Goal: Information Seeking & Learning: Learn about a topic

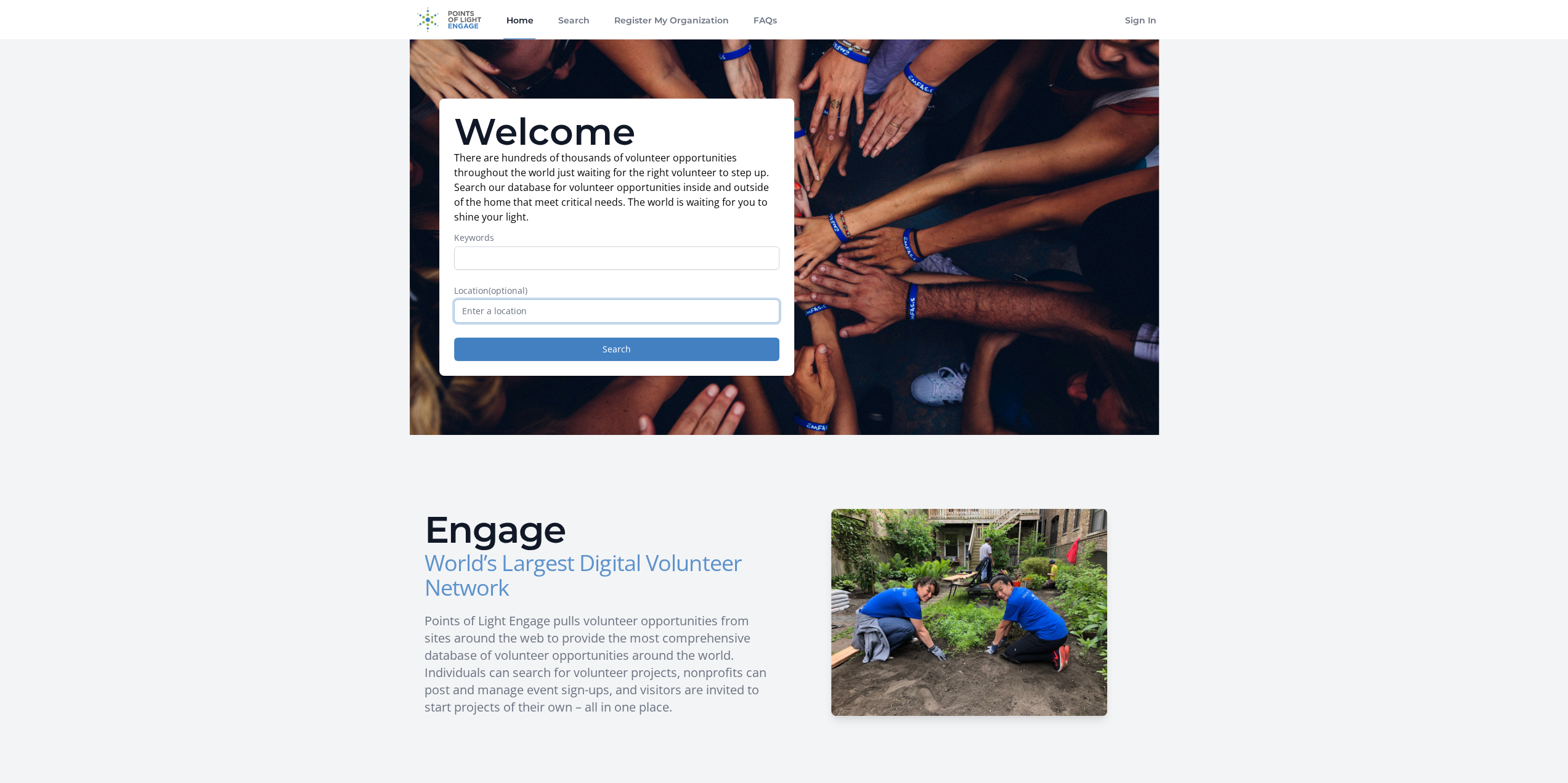
click at [532, 312] on input "text" at bounding box center [617, 311] width 326 height 23
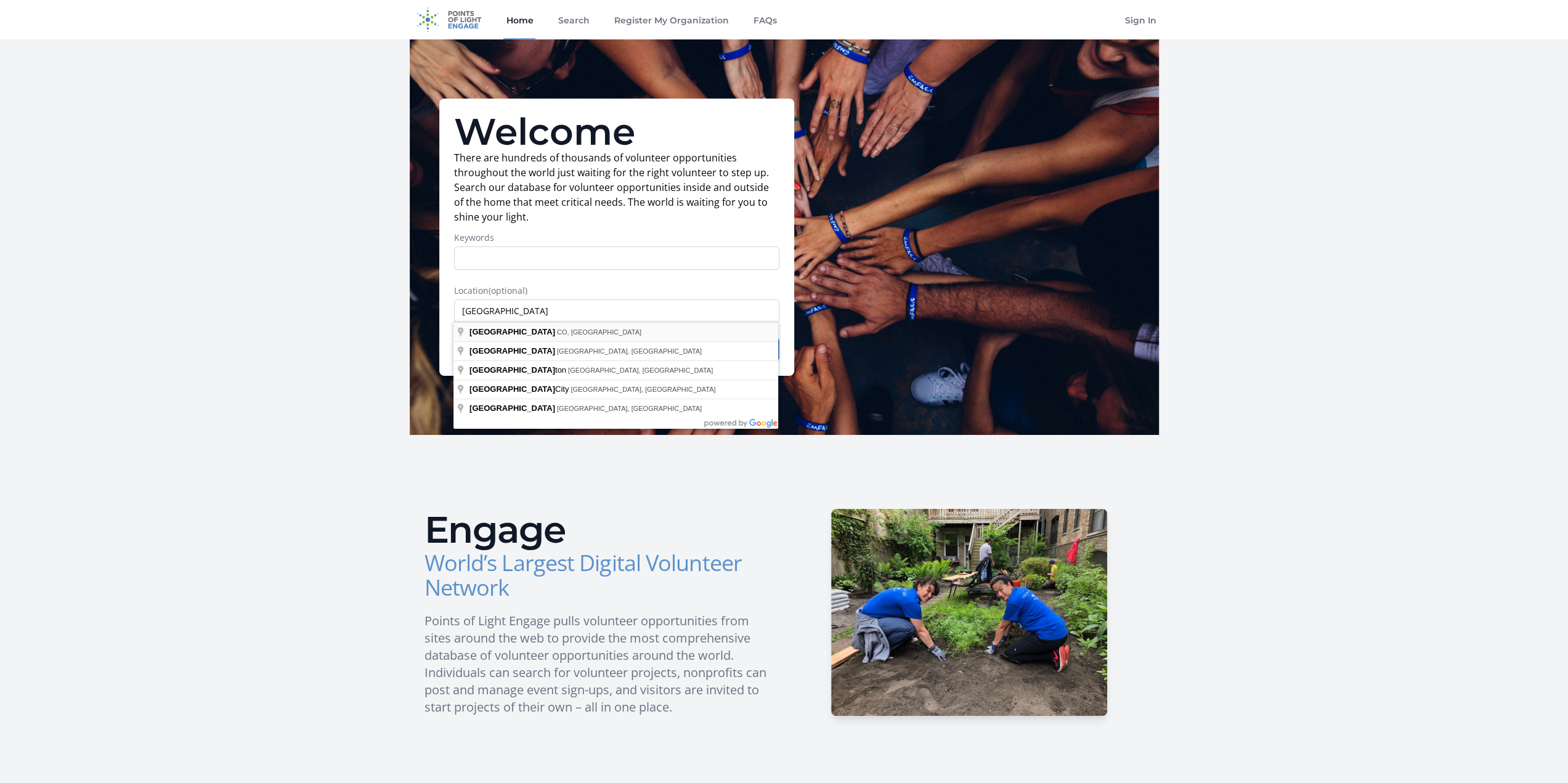
type input "Denver, CO, USA"
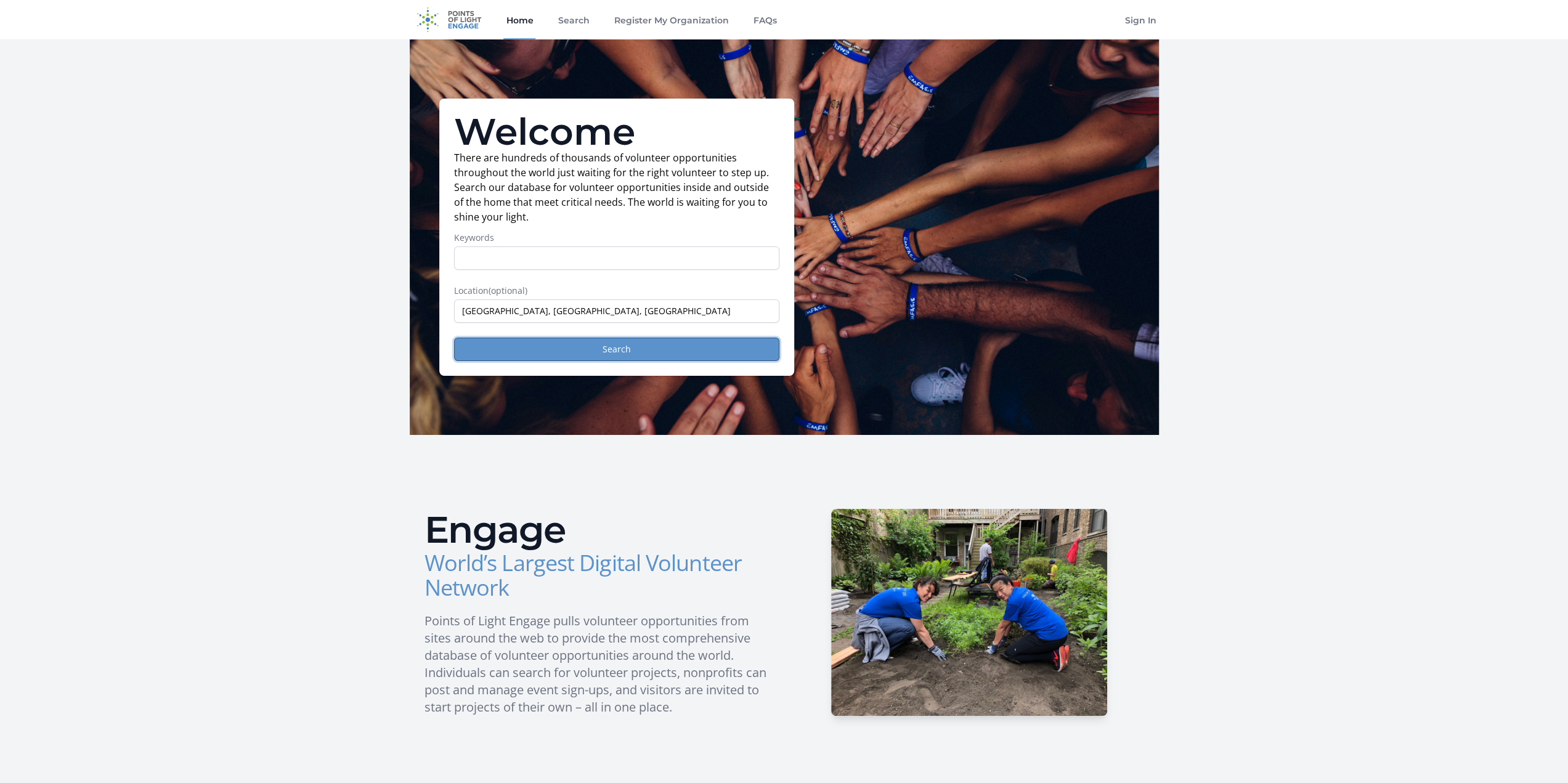
click at [553, 358] on button "Search" at bounding box center [617, 349] width 326 height 23
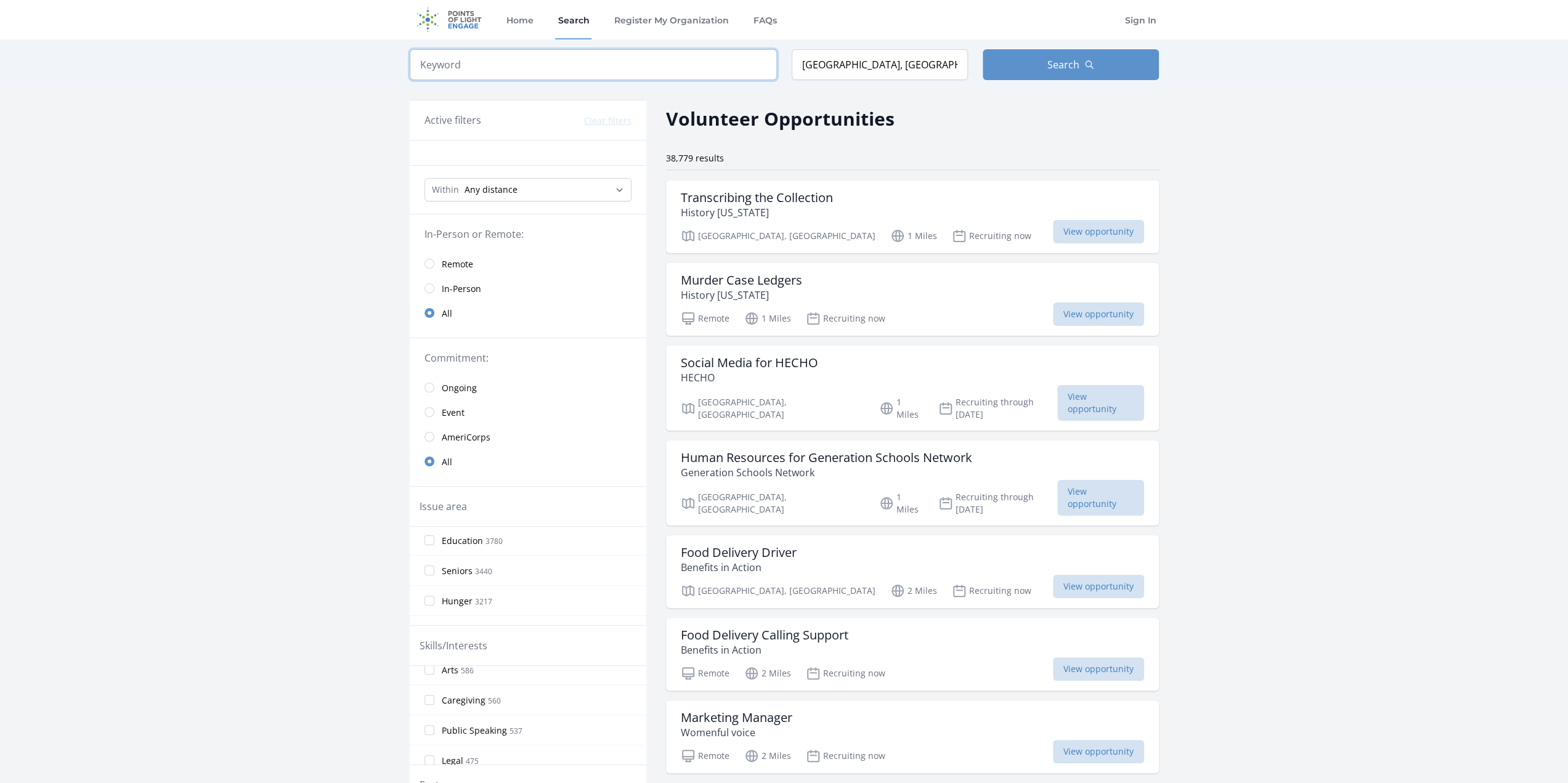
click at [524, 72] on input "search" at bounding box center [594, 65] width 367 height 31
type input "Board"
click button "submit" at bounding box center [0, 0] width 0 height 0
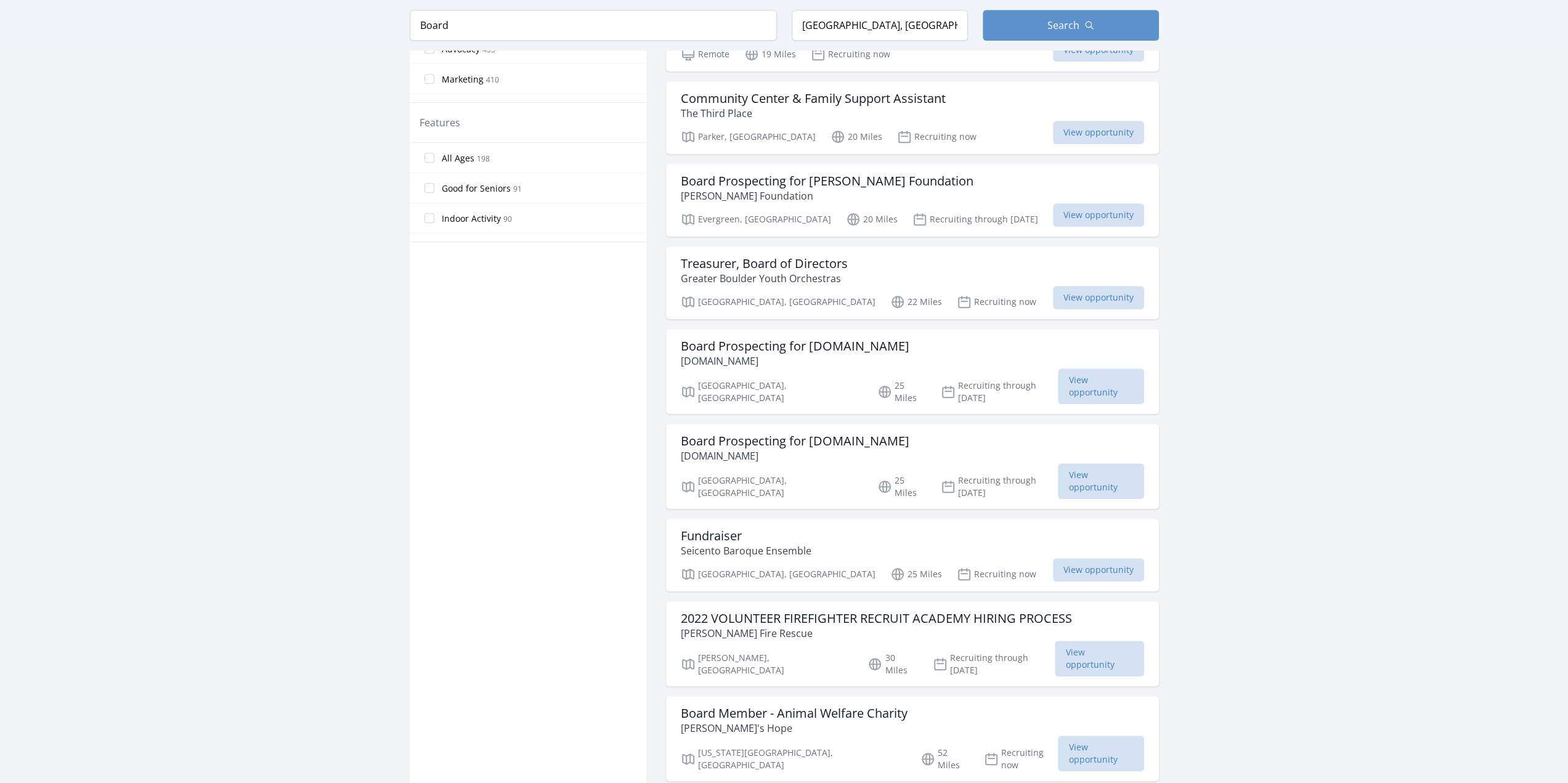
scroll to position [678, 0]
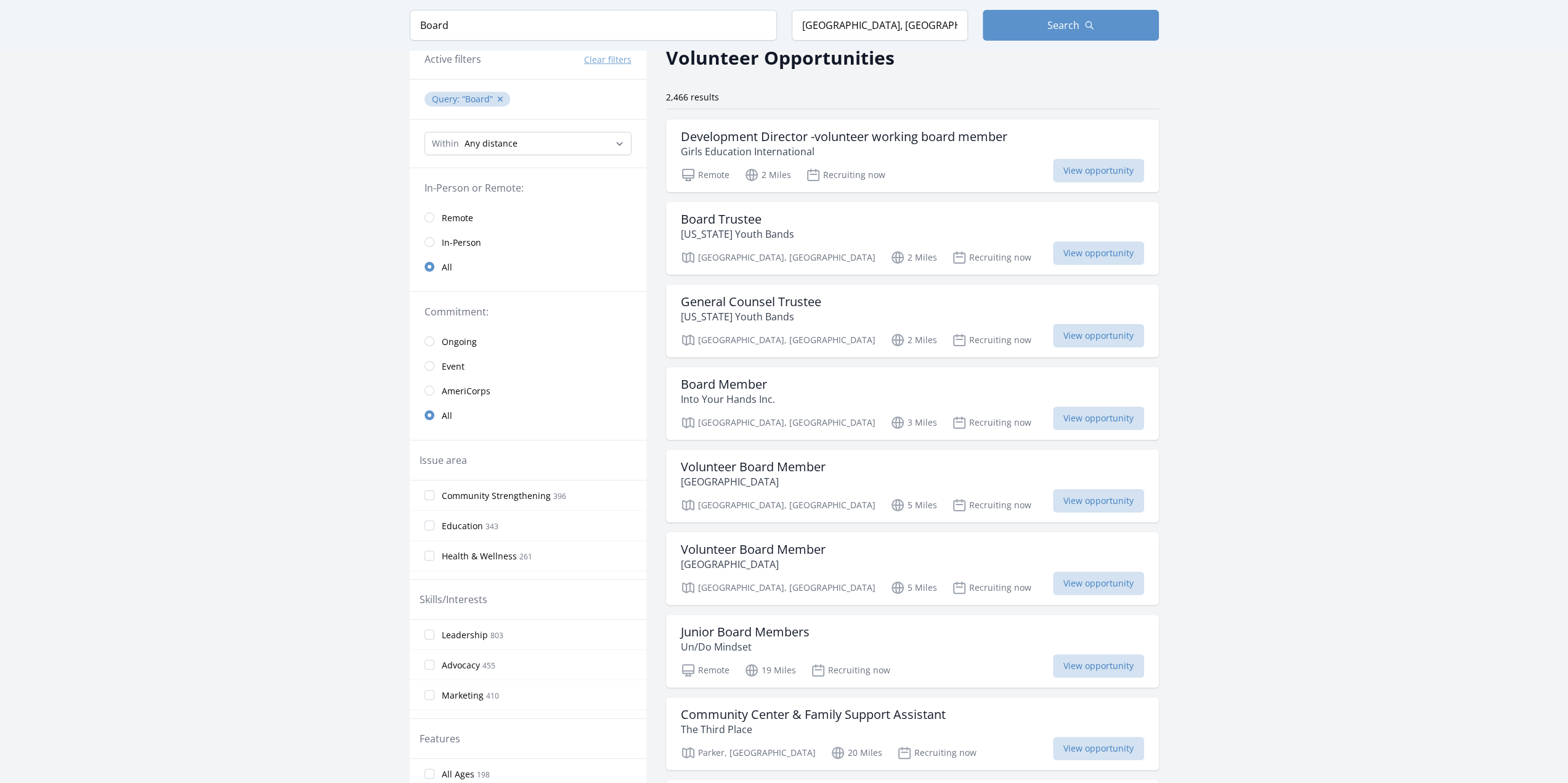
scroll to position [123, 0]
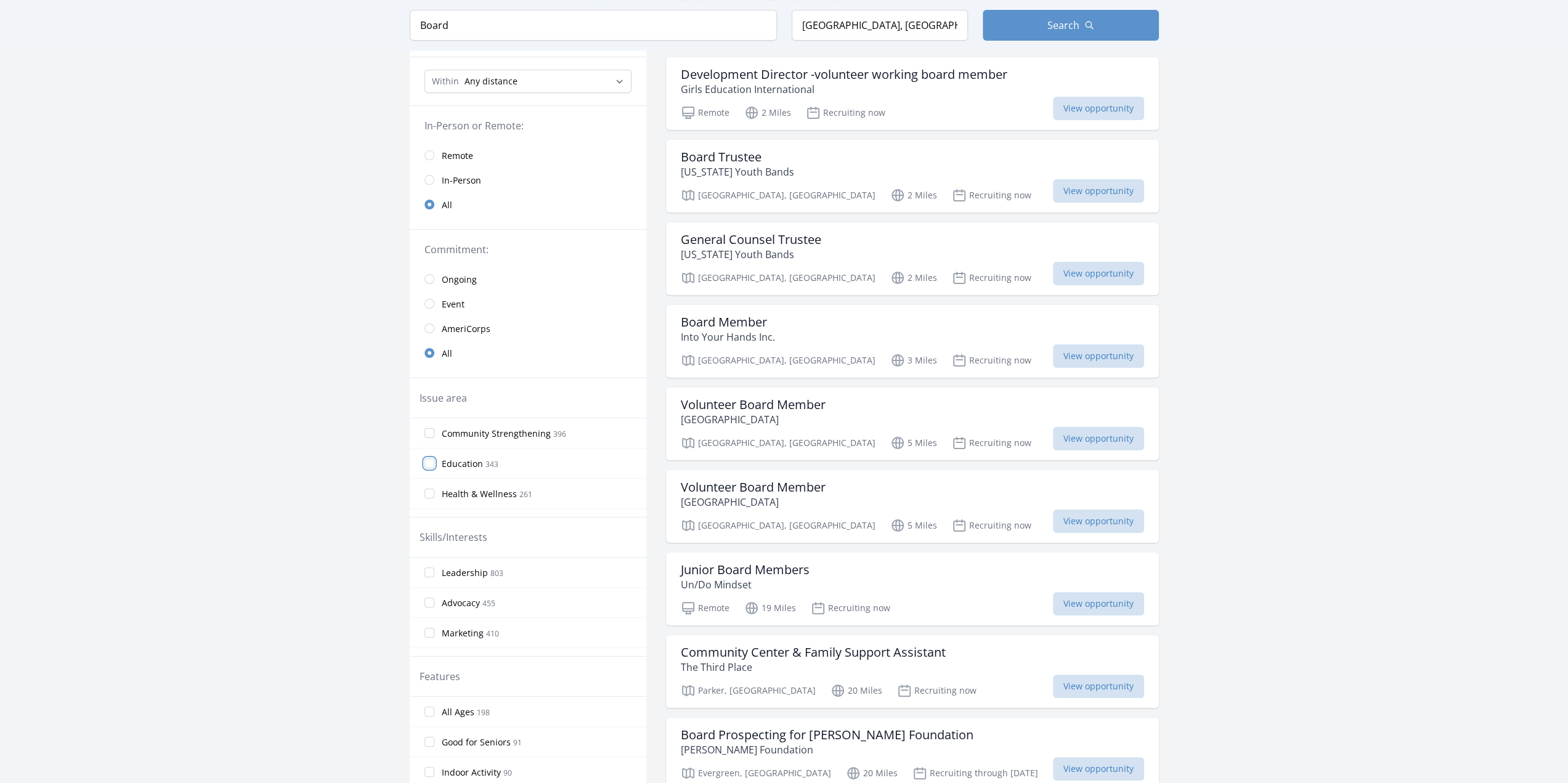
click at [430, 461] on input "Education 343" at bounding box center [429, 463] width 10 height 10
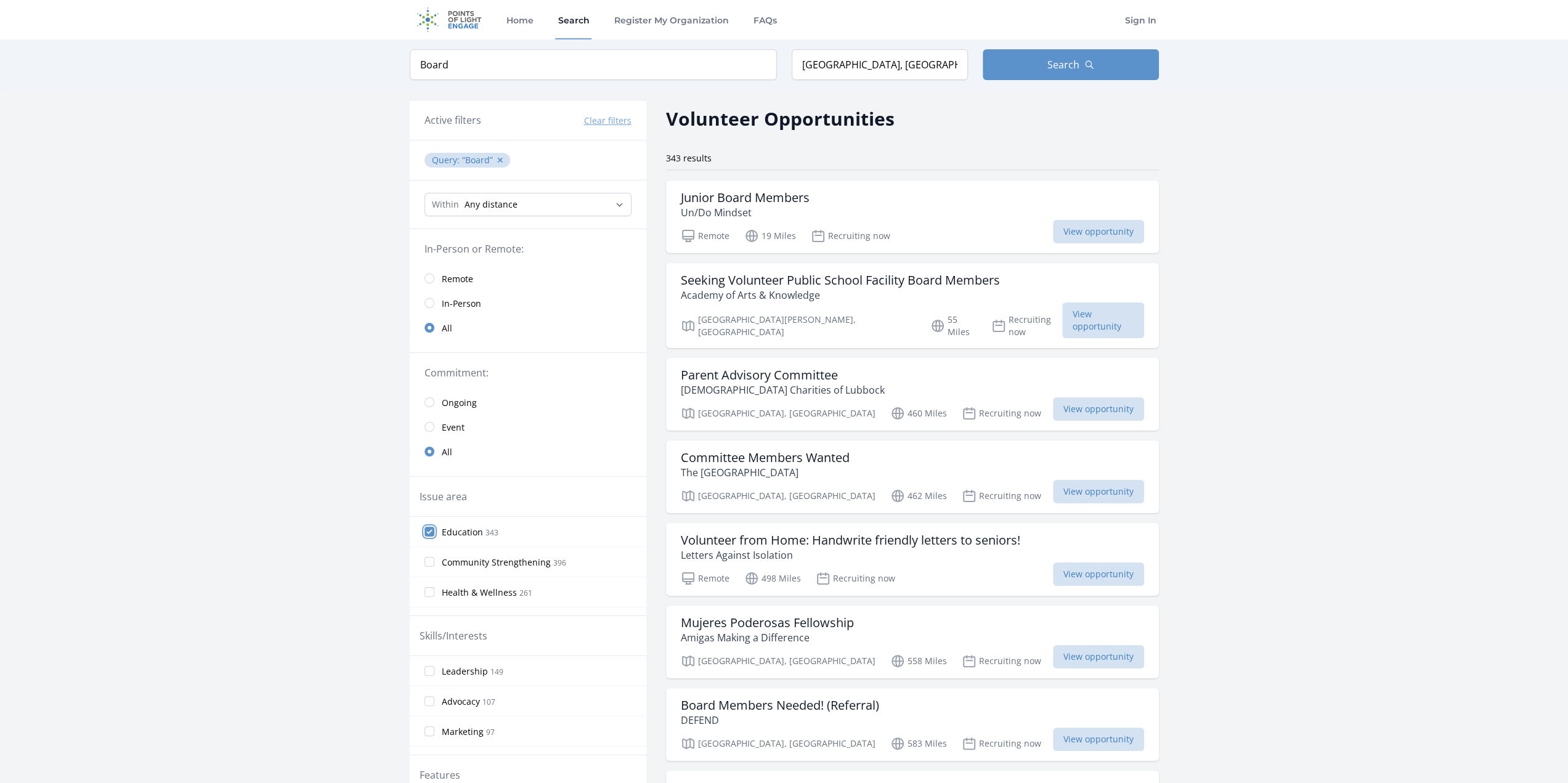
click at [430, 531] on input "Education 343" at bounding box center [429, 531] width 10 height 10
click at [1042, 67] on button "Search" at bounding box center [1070, 65] width 177 height 31
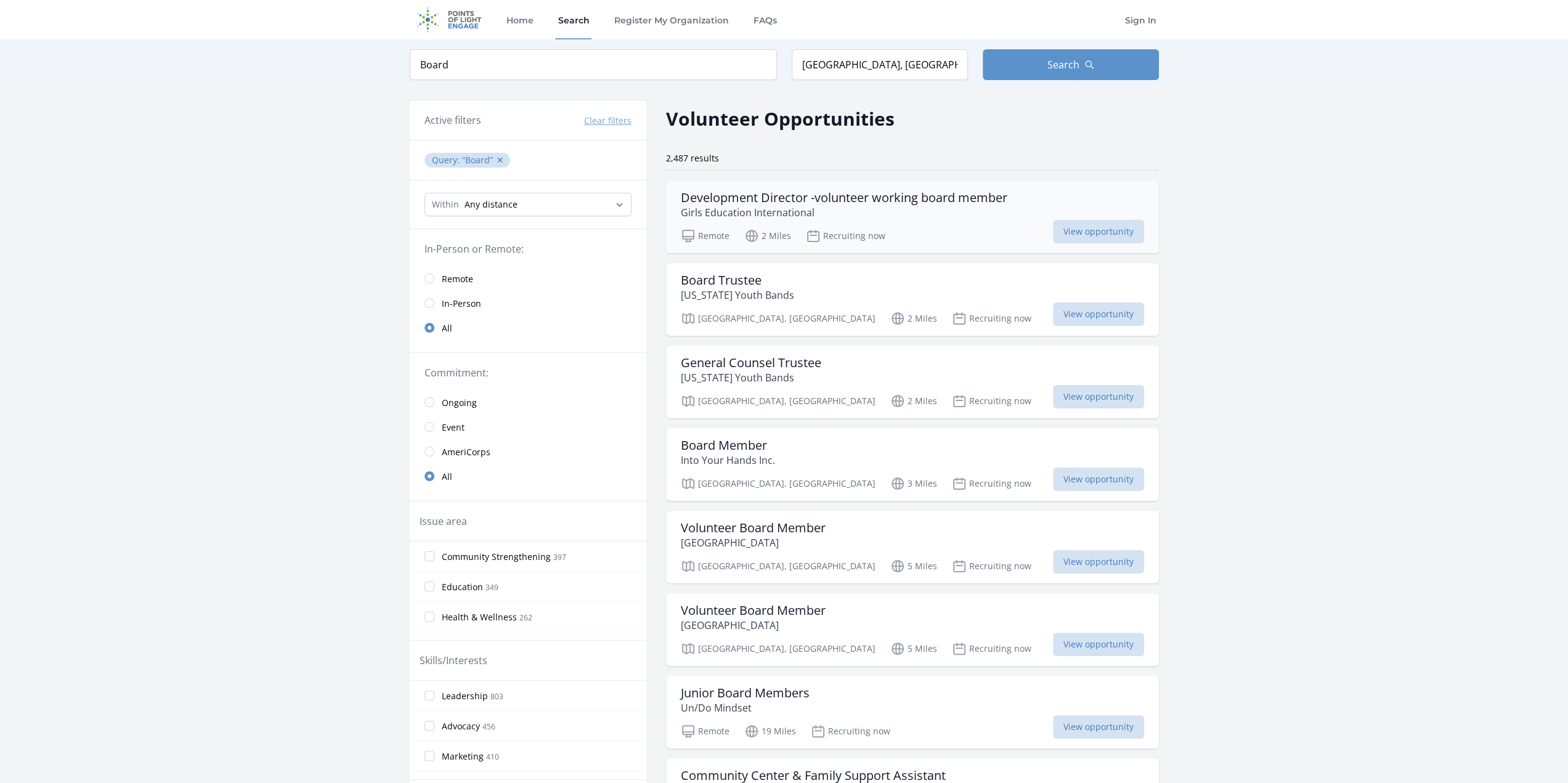
click at [897, 204] on h3 "Development Director -volunteer working board member" at bounding box center [844, 197] width 327 height 15
click at [787, 460] on div "Board Member Into Your Hands Inc." at bounding box center [912, 453] width 463 height 29
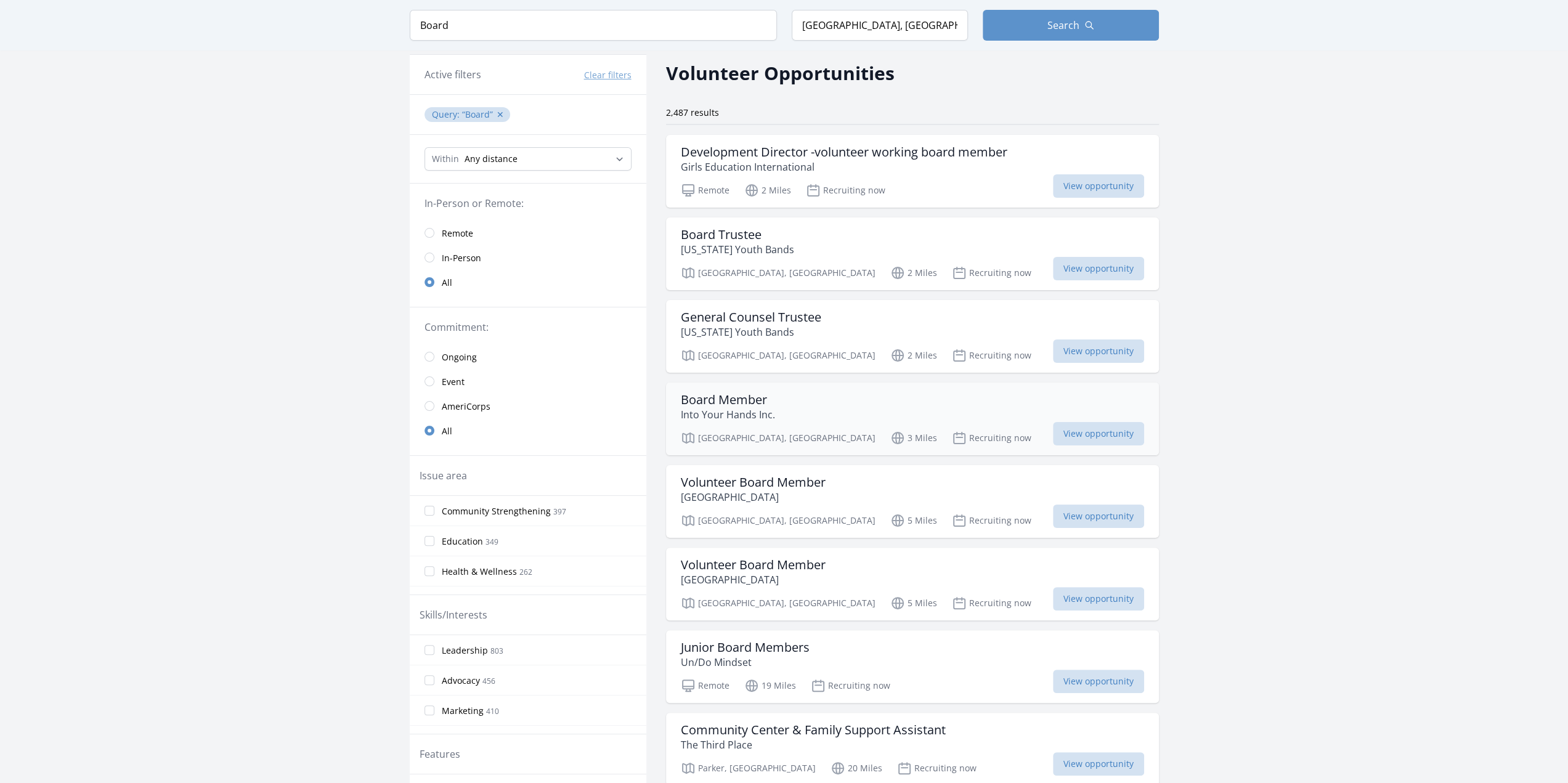
scroll to position [61, 0]
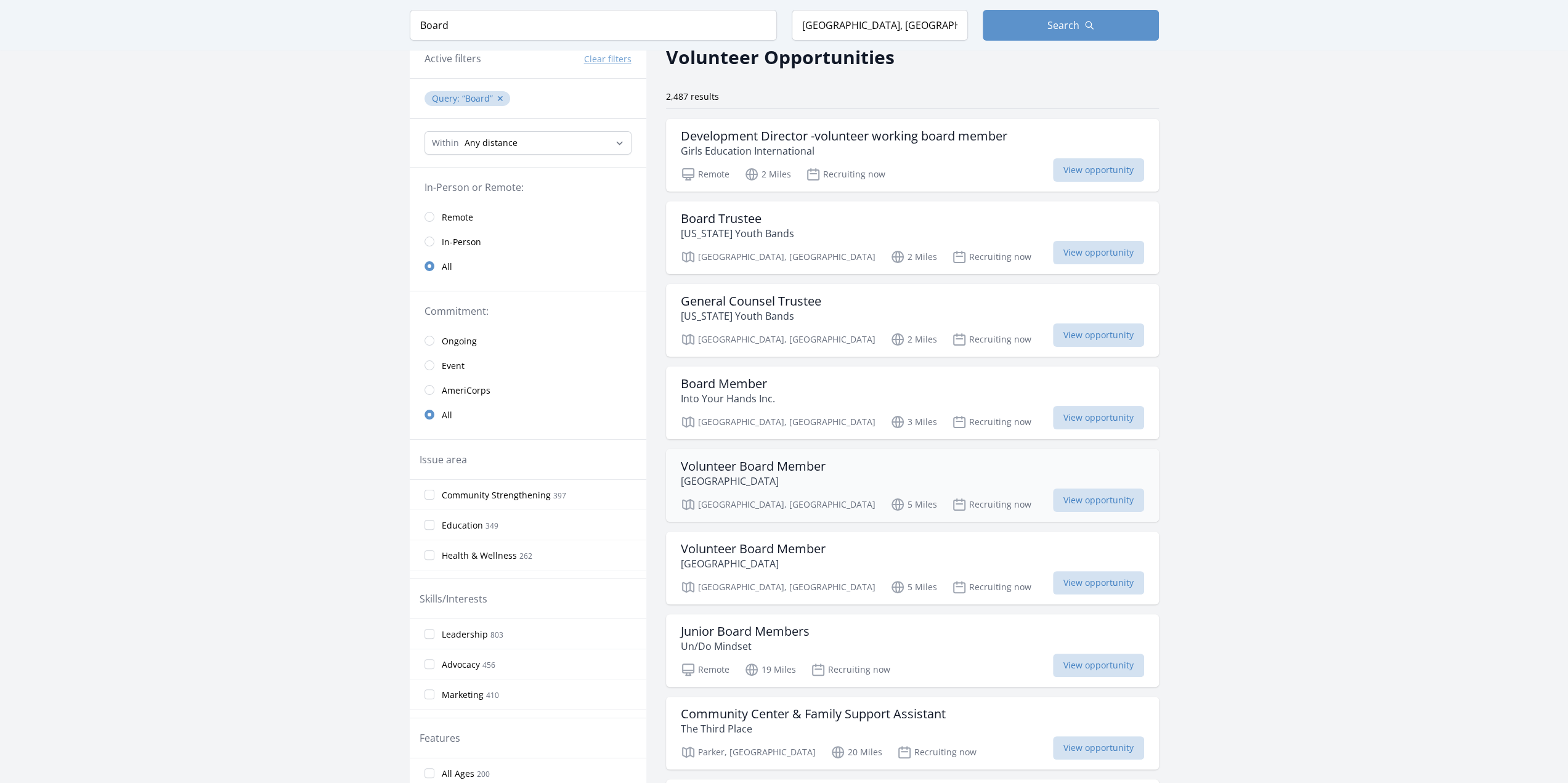
click at [829, 465] on div "Volunteer Board Member Four Mile Historic Park" at bounding box center [912, 473] width 463 height 29
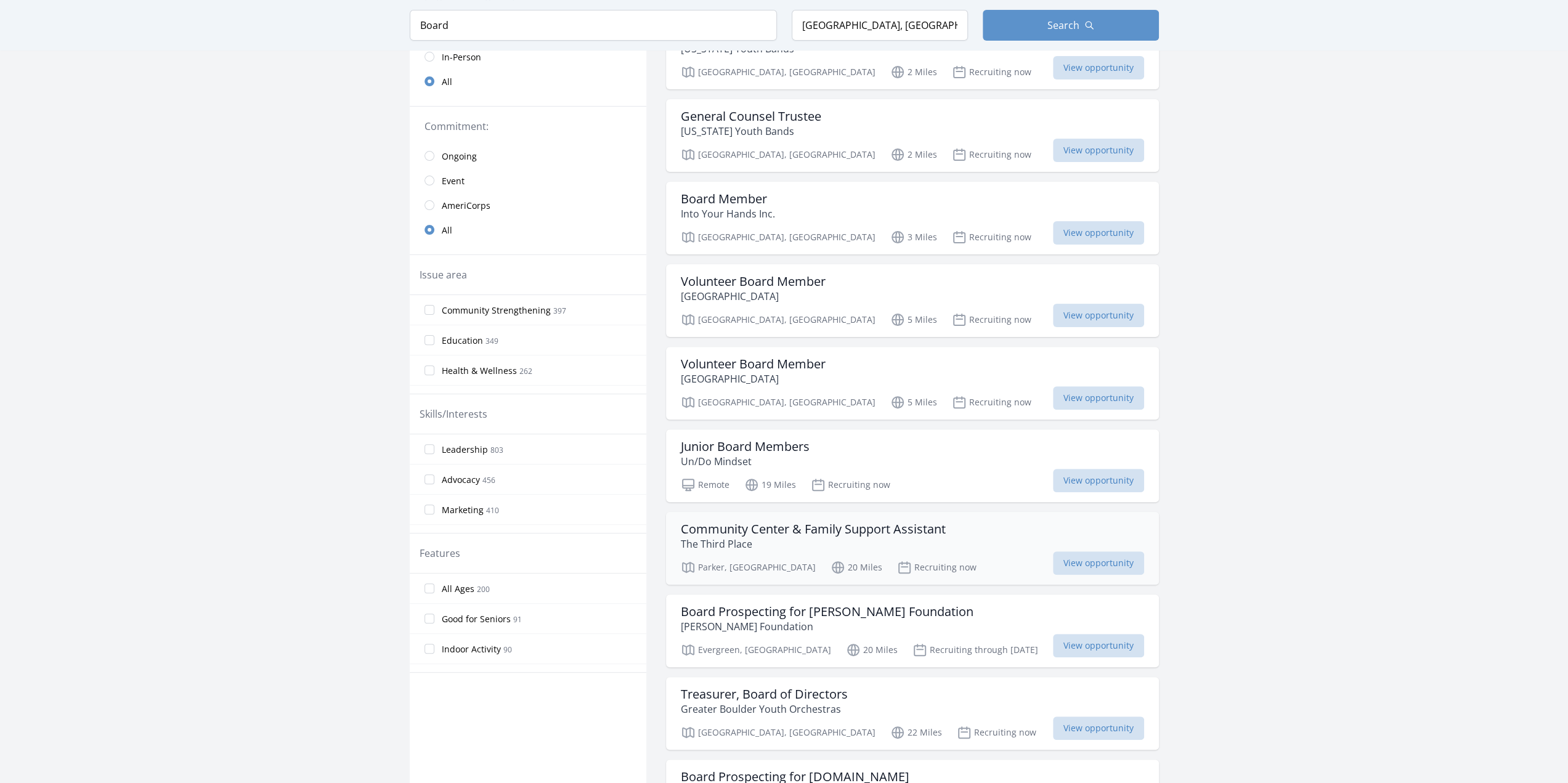
scroll to position [308, 0]
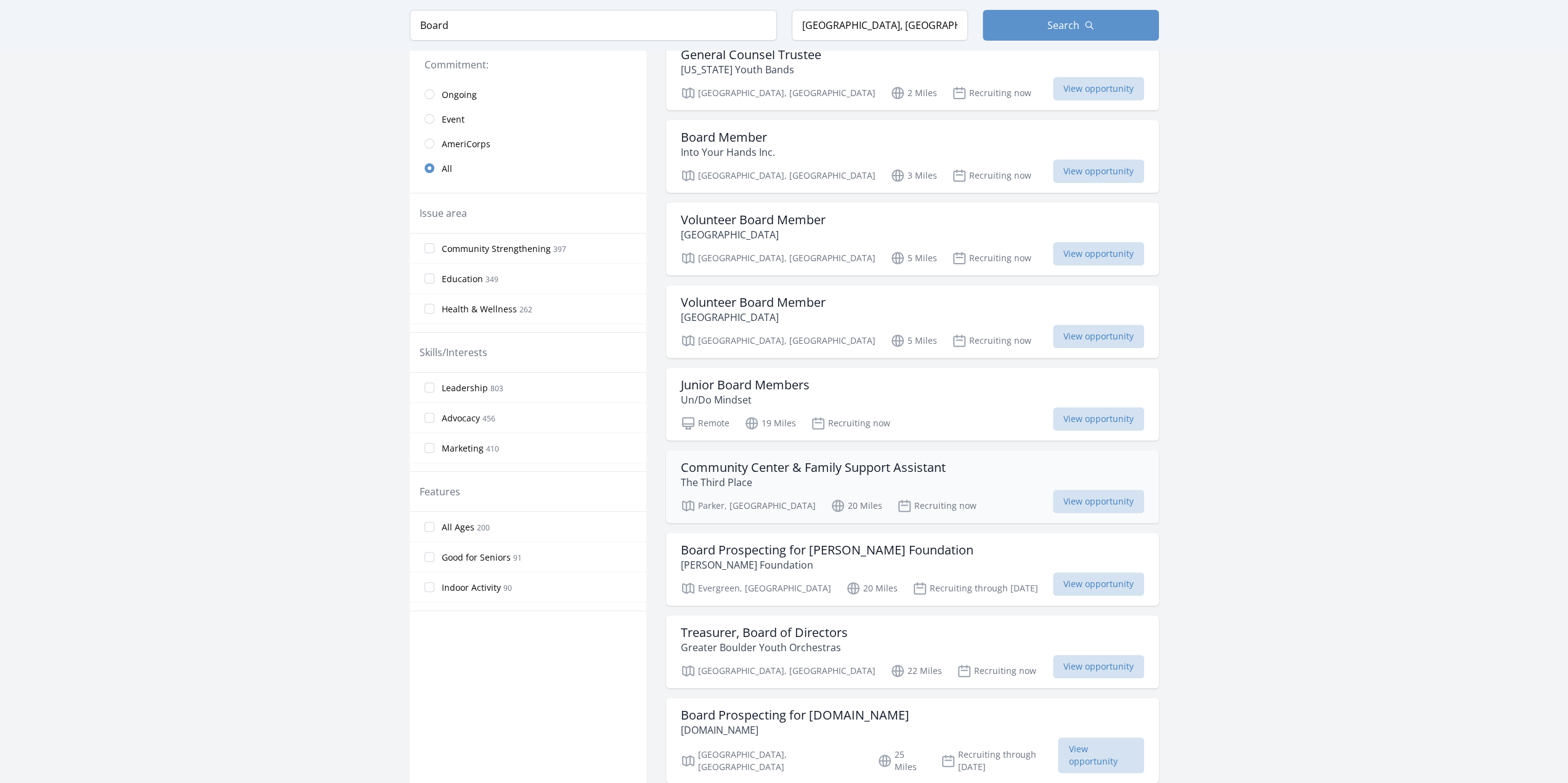
click at [779, 475] on p "The Third Place" at bounding box center [813, 482] width 264 height 15
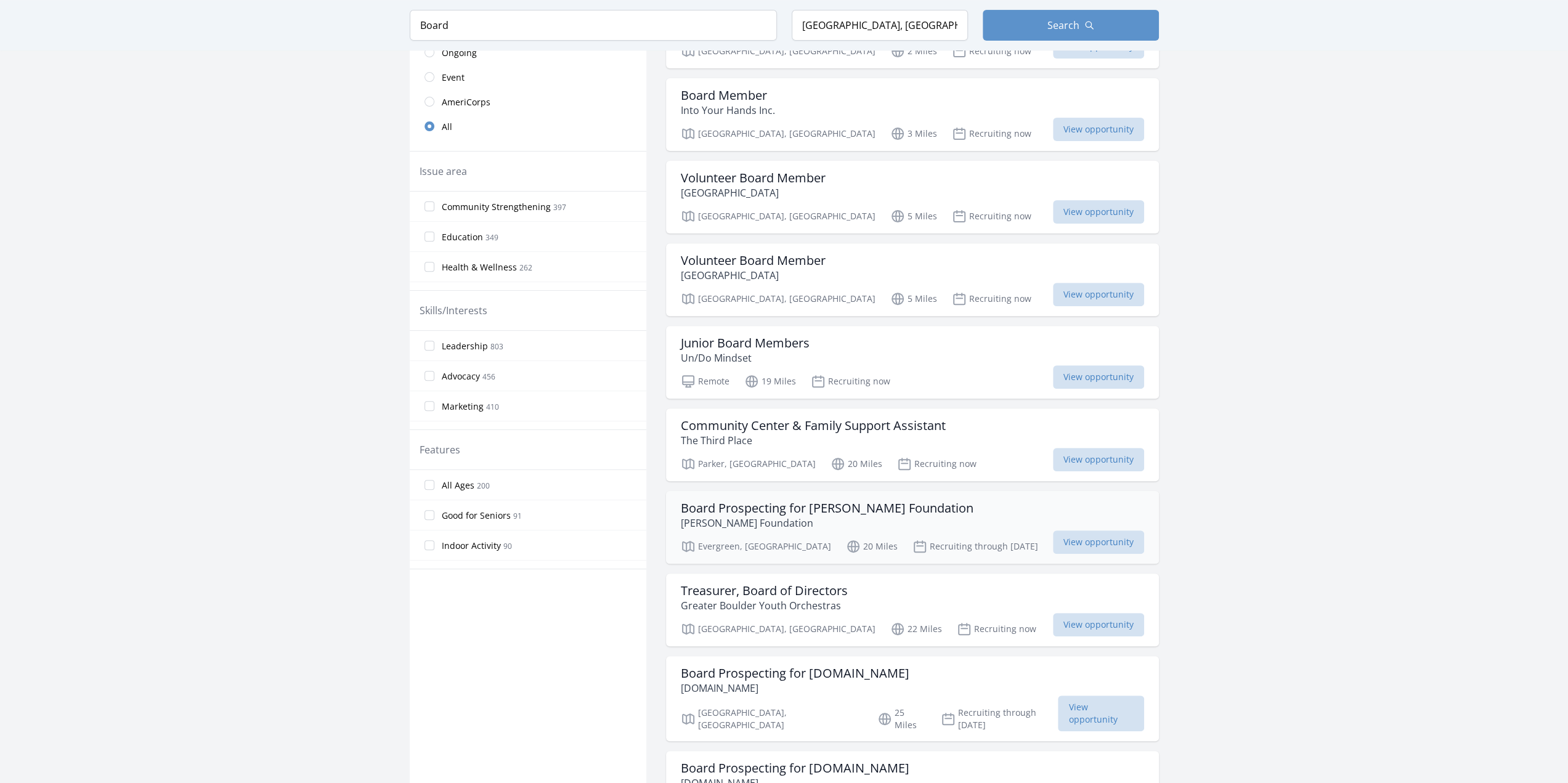
scroll to position [369, 0]
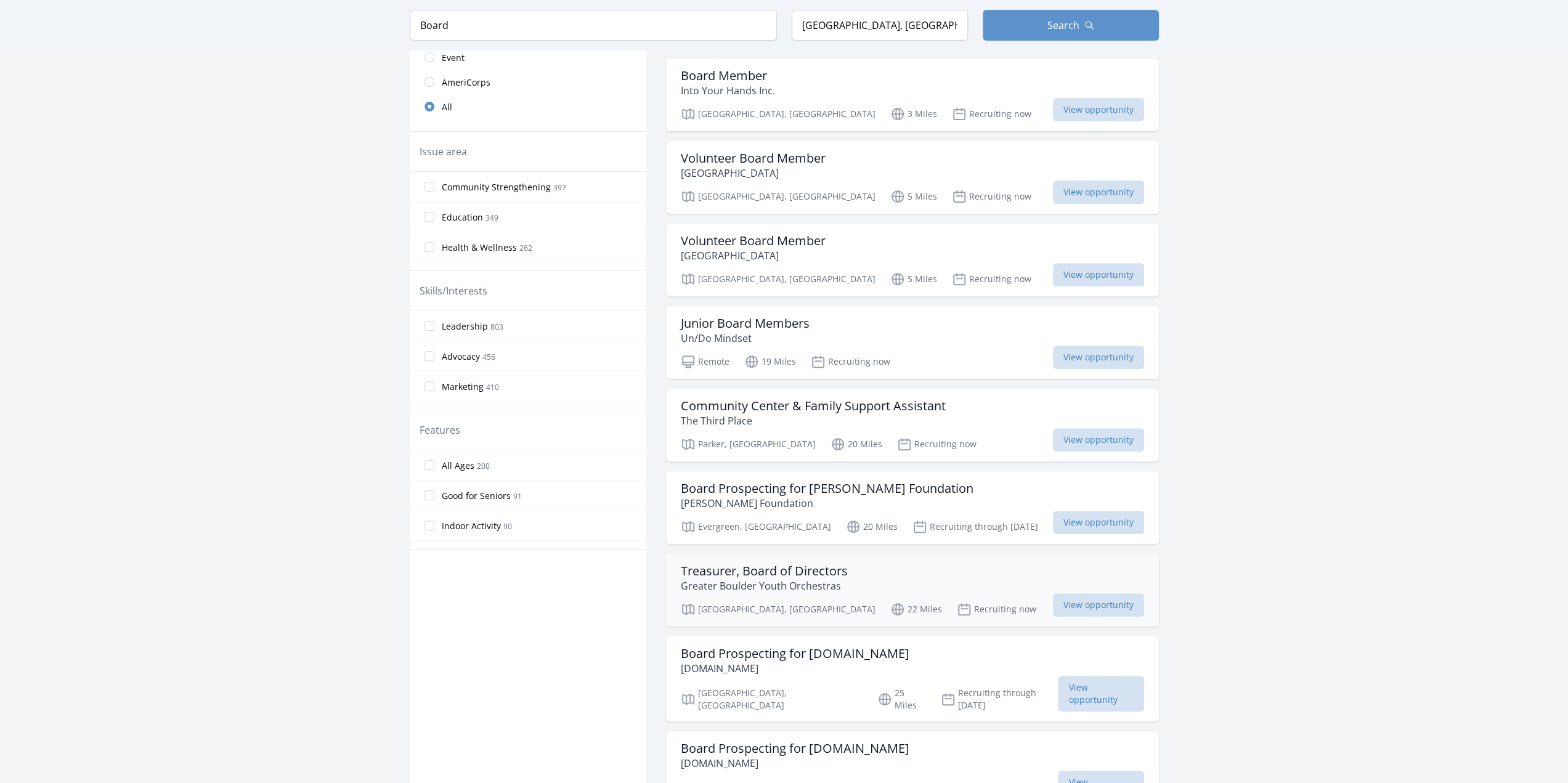
click at [918, 571] on div "Treasurer, Board of Directors Greater Boulder Youth Orchestras" at bounding box center [912, 578] width 463 height 29
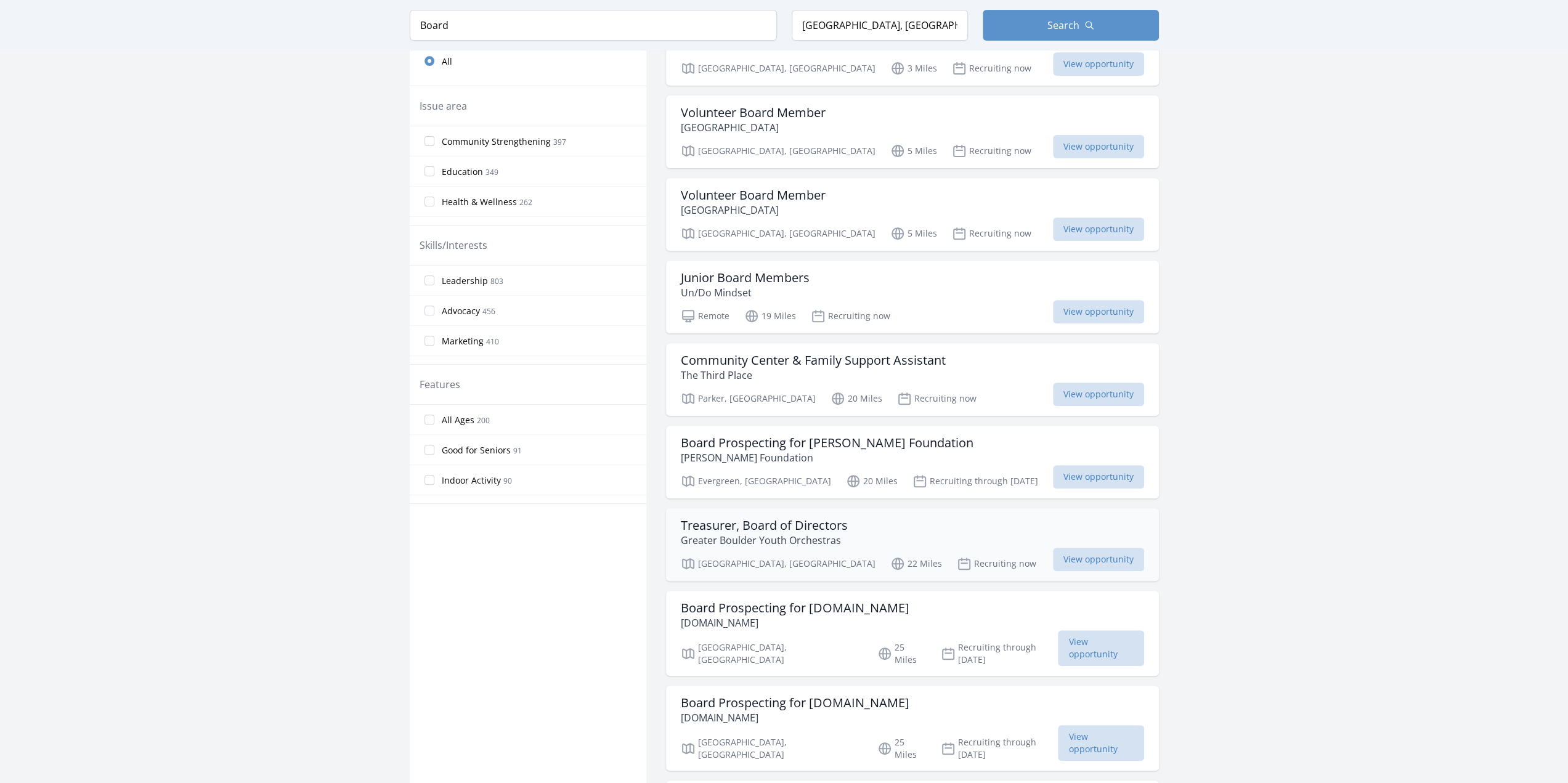
scroll to position [431, 0]
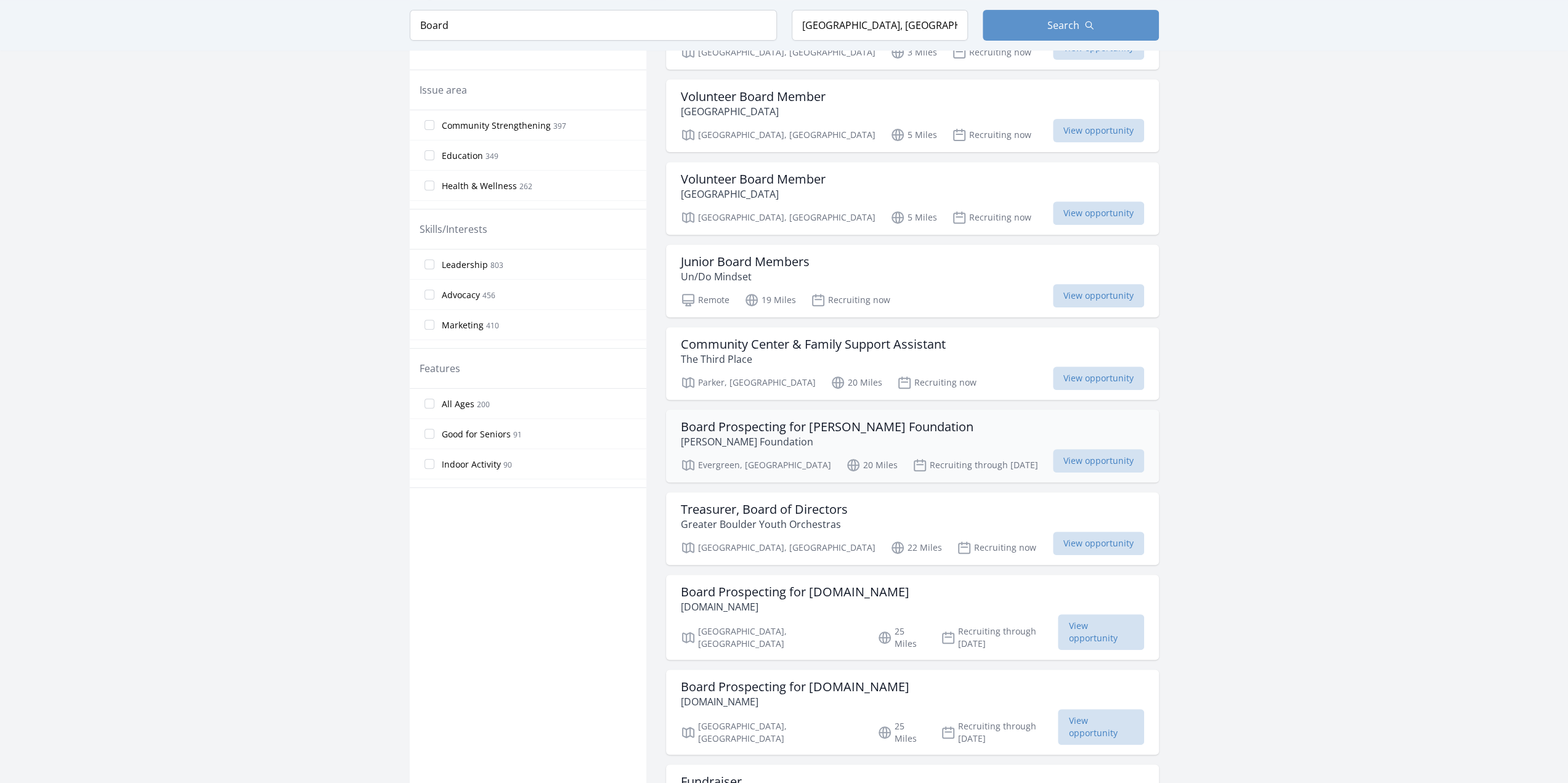
click at [876, 437] on p "Parkinson's Foundation" at bounding box center [827, 441] width 293 height 15
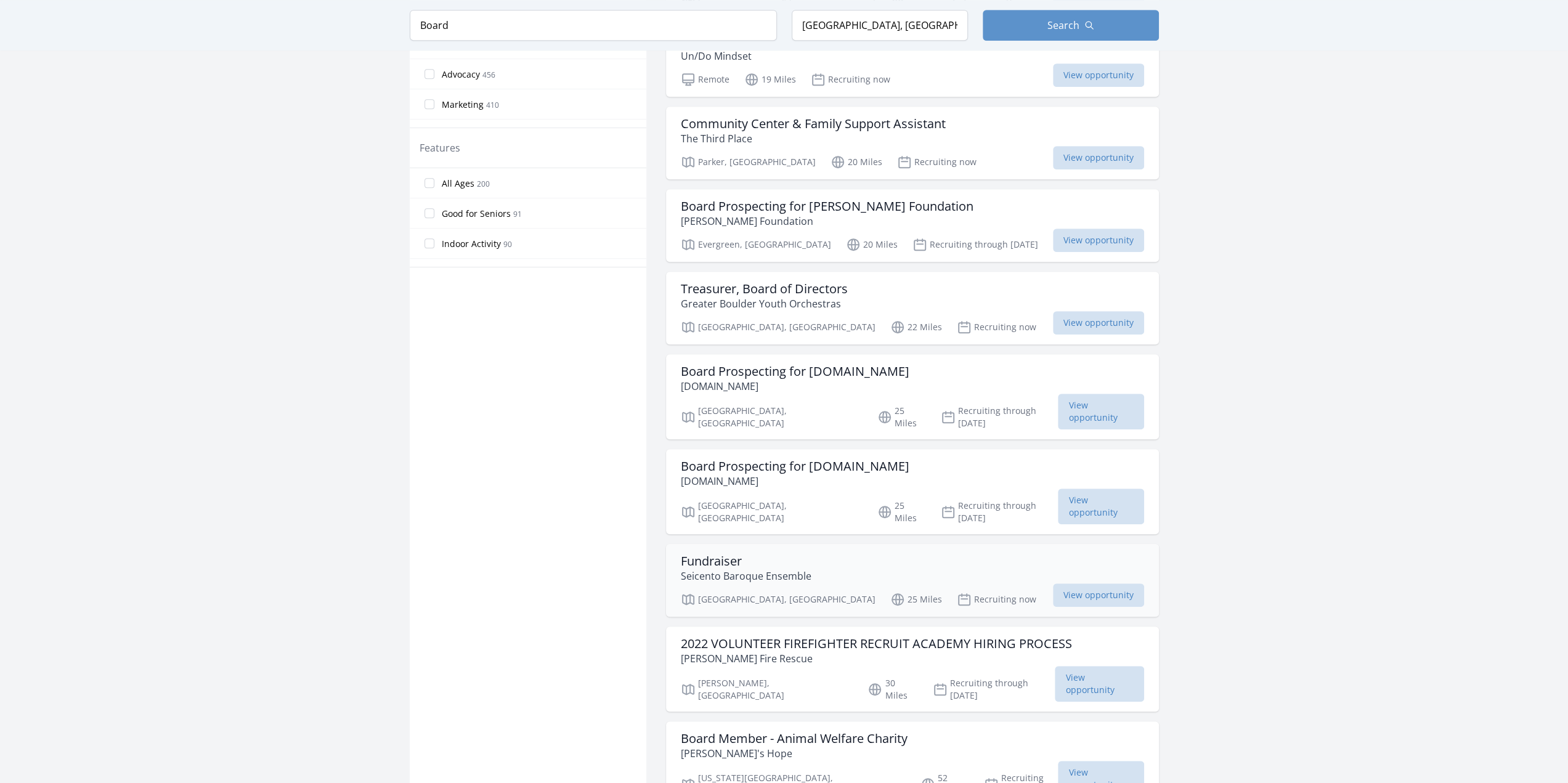
scroll to position [678, 0]
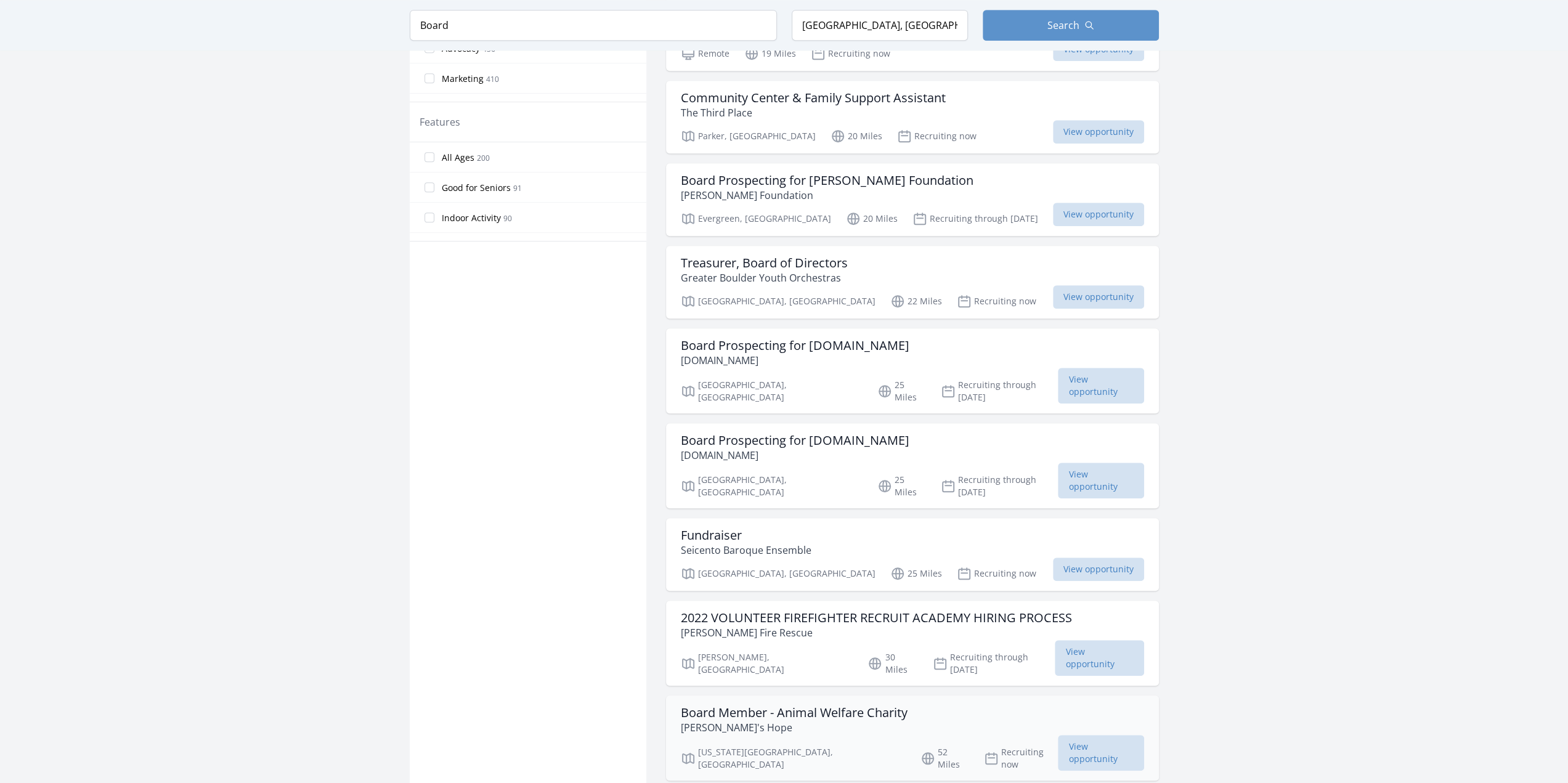
click at [863, 706] on h3 "Board Member - Animal Welfare Charity" at bounding box center [793, 713] width 226 height 15
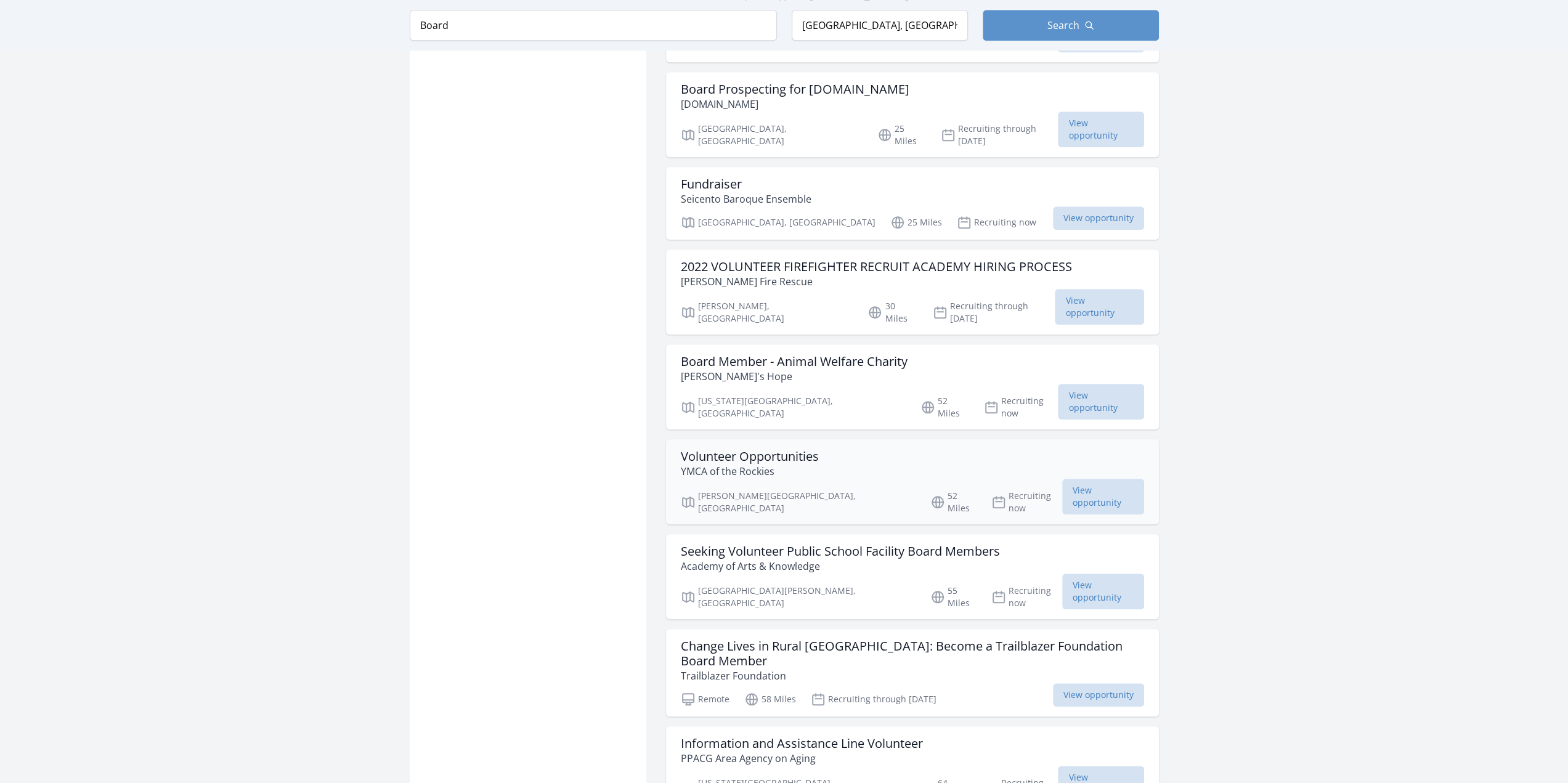
scroll to position [1048, 0]
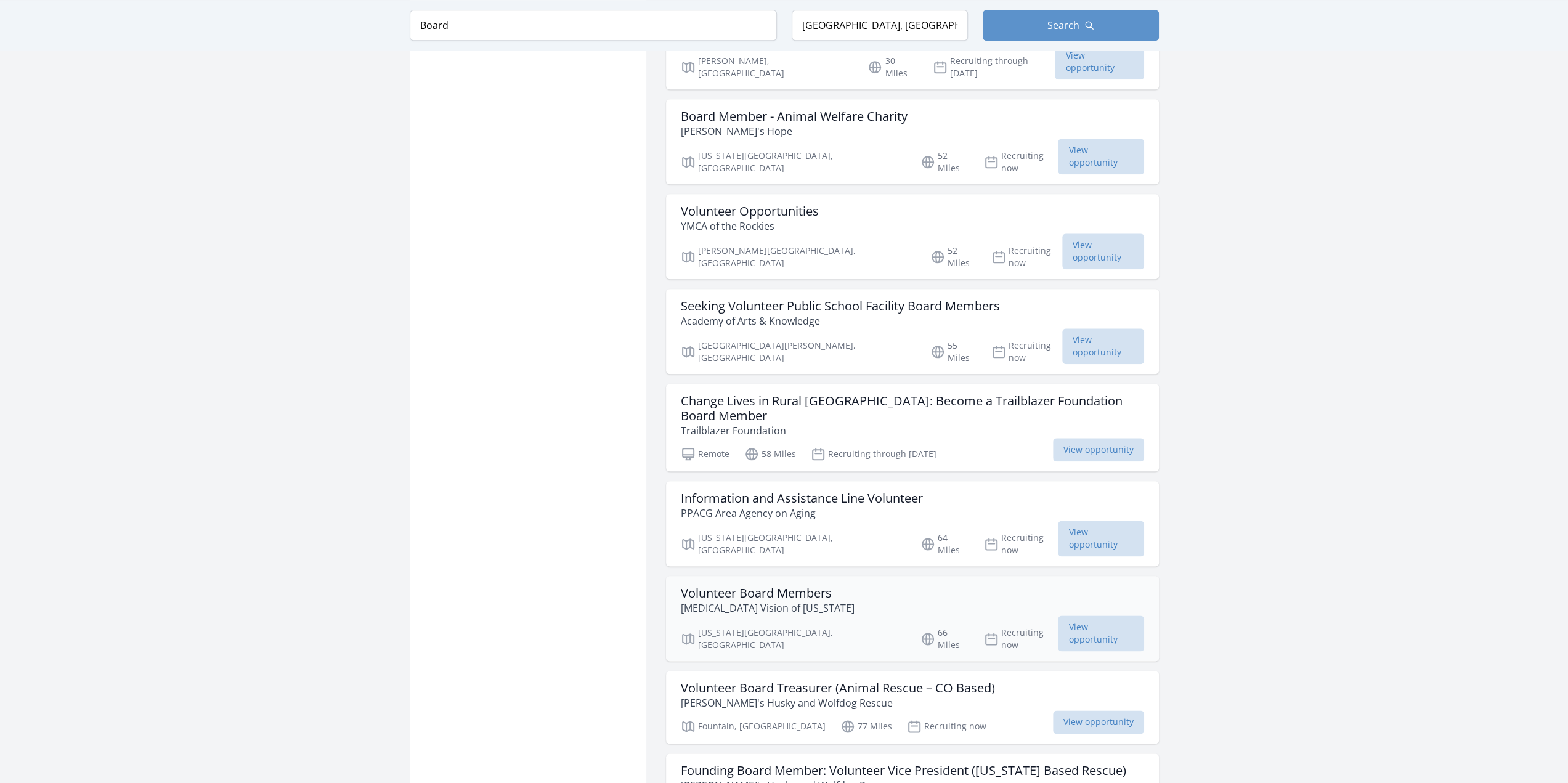
scroll to position [1294, 0]
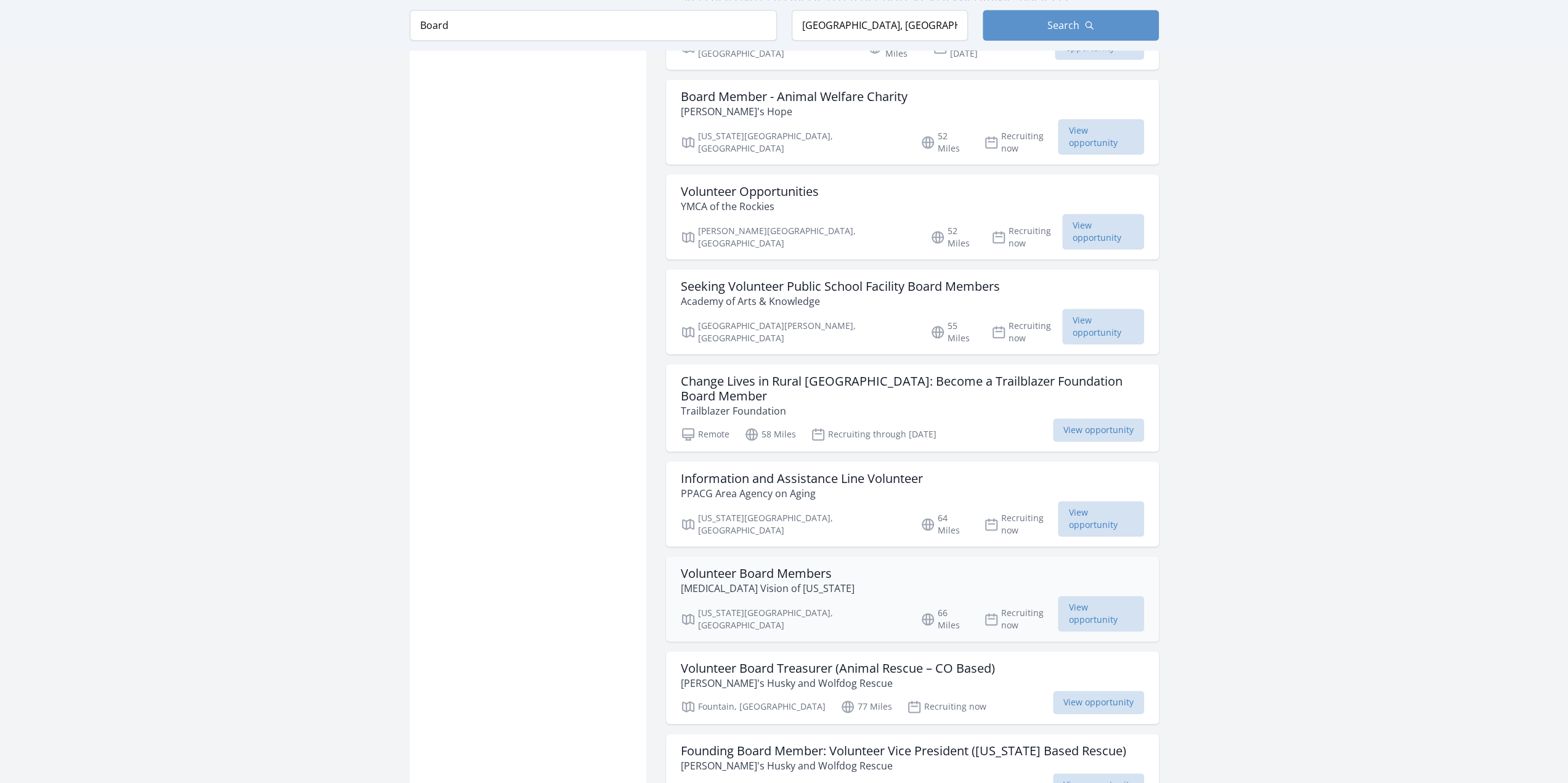
click at [821, 581] on p "Autism Vision of Colorado" at bounding box center [768, 589] width 174 height 15
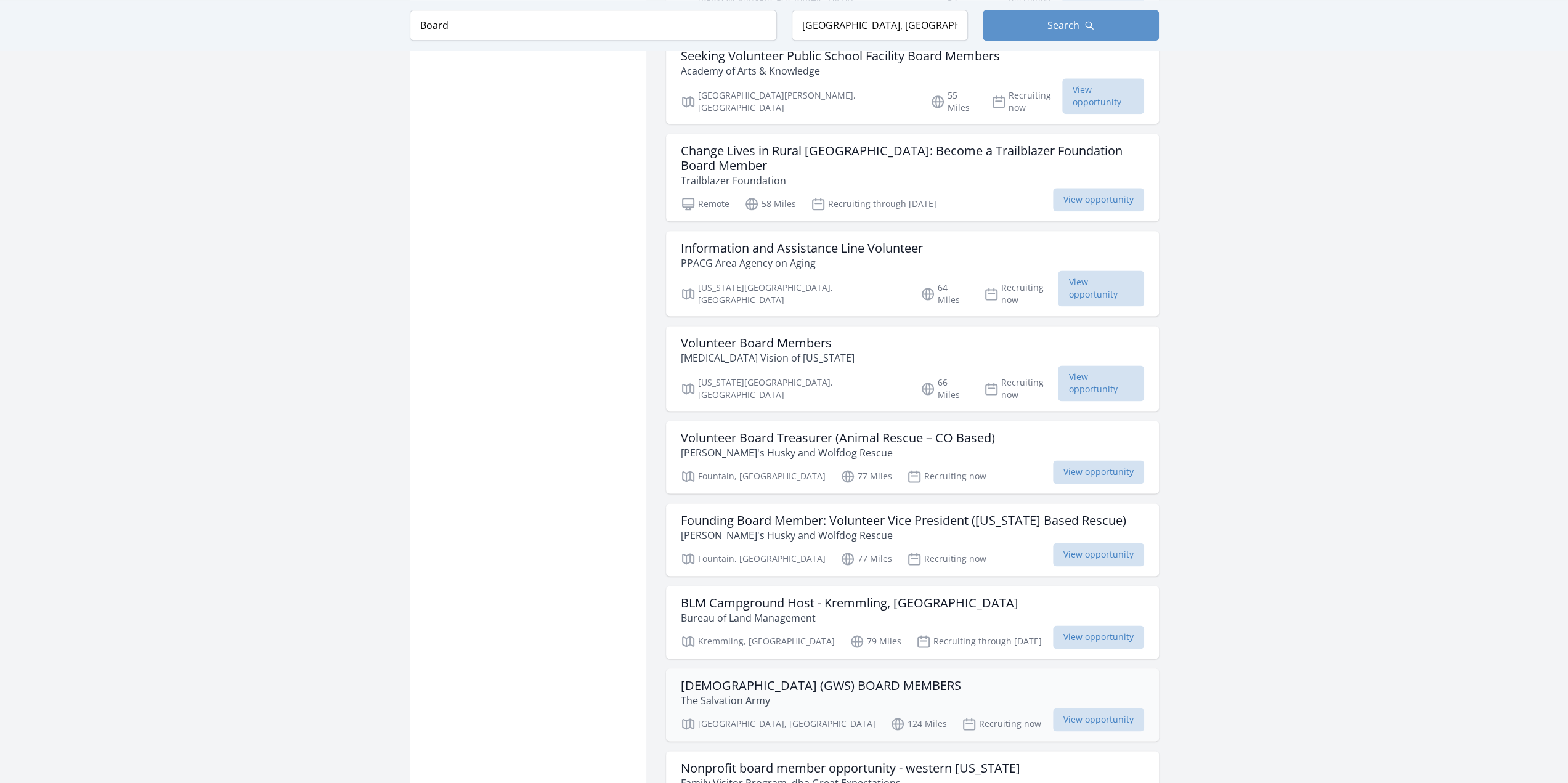
scroll to position [1540, 0]
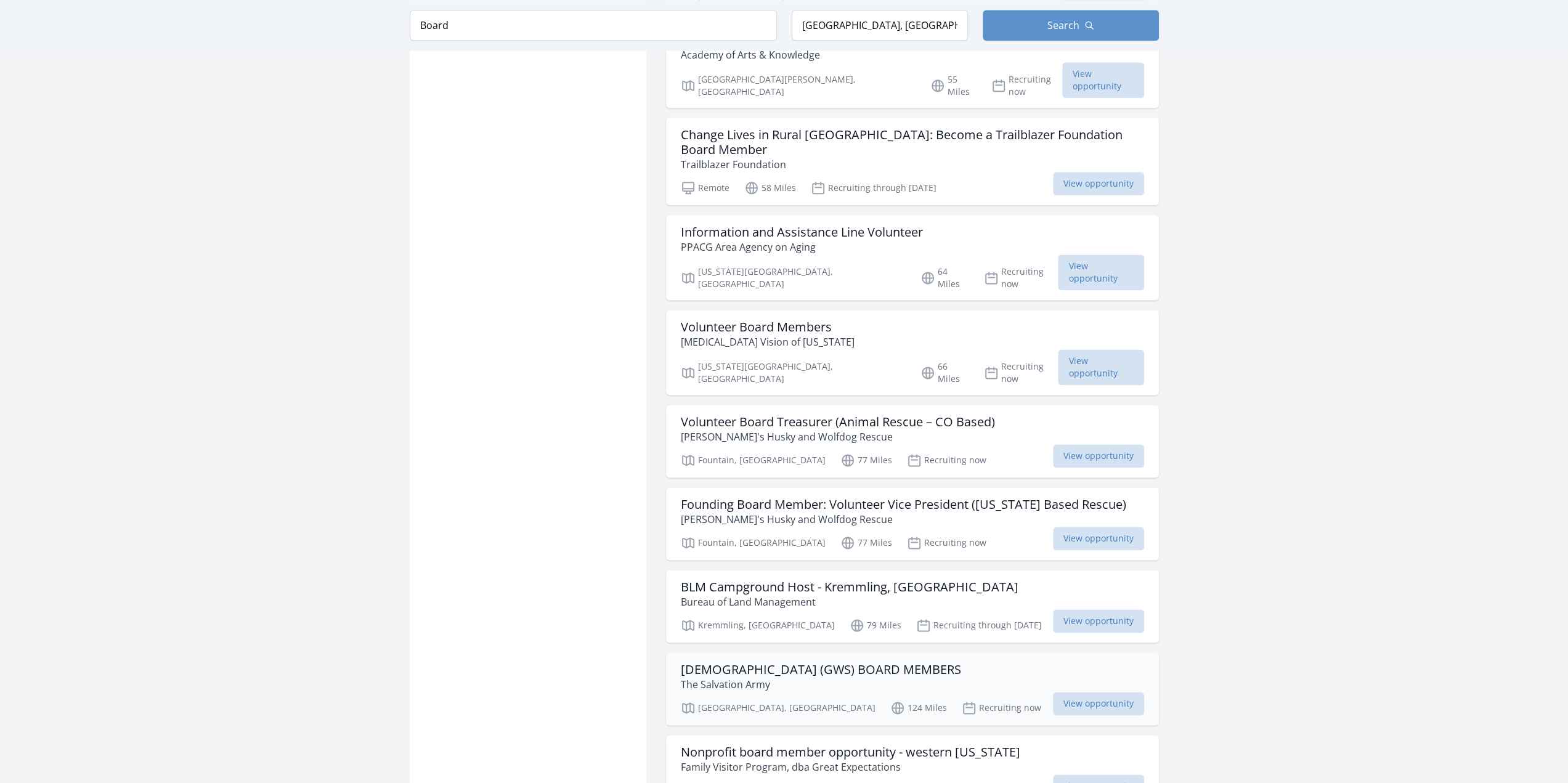
click at [780, 677] on p "The Salvation Army" at bounding box center [821, 684] width 280 height 15
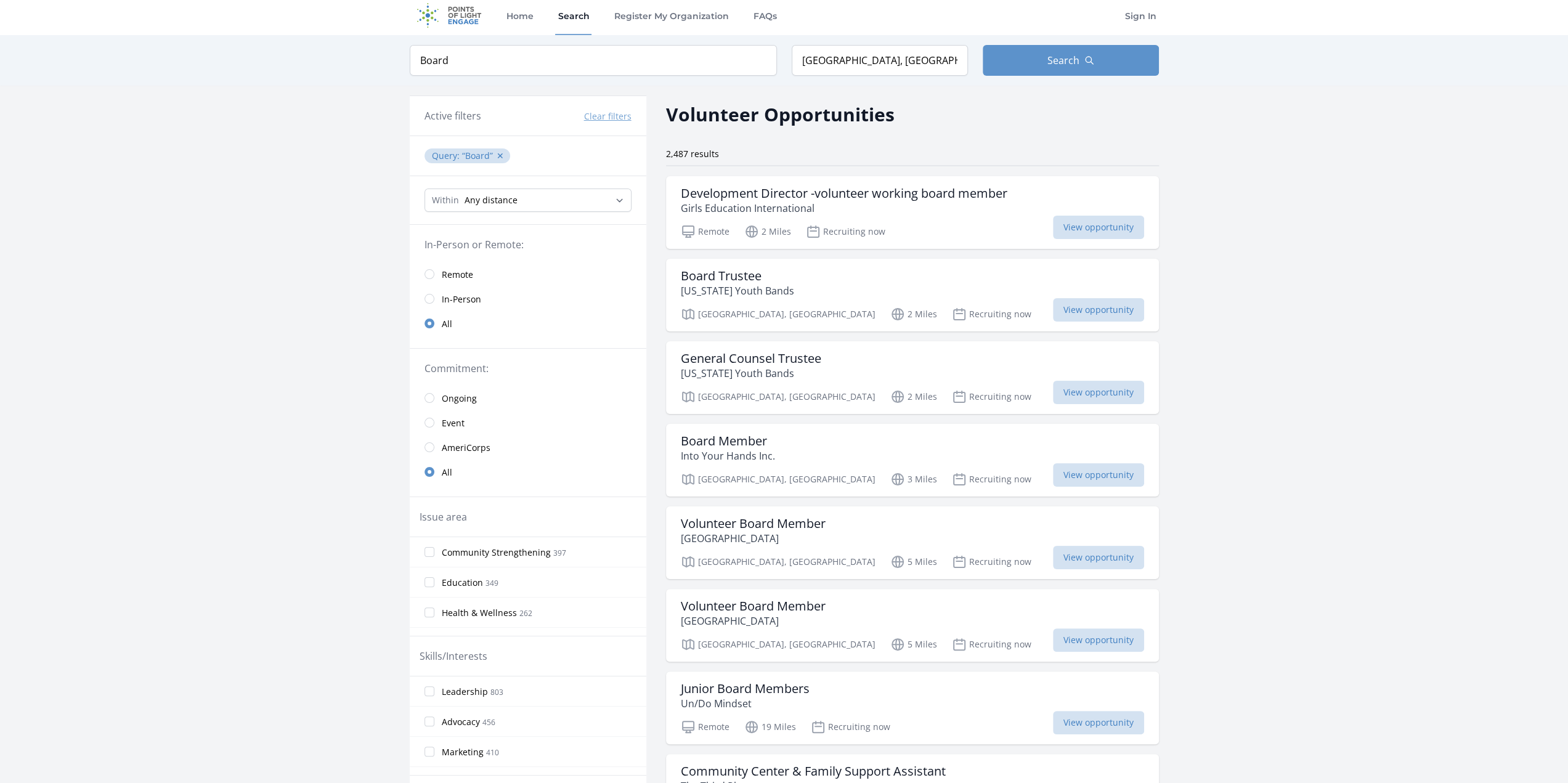
scroll to position [0, 0]
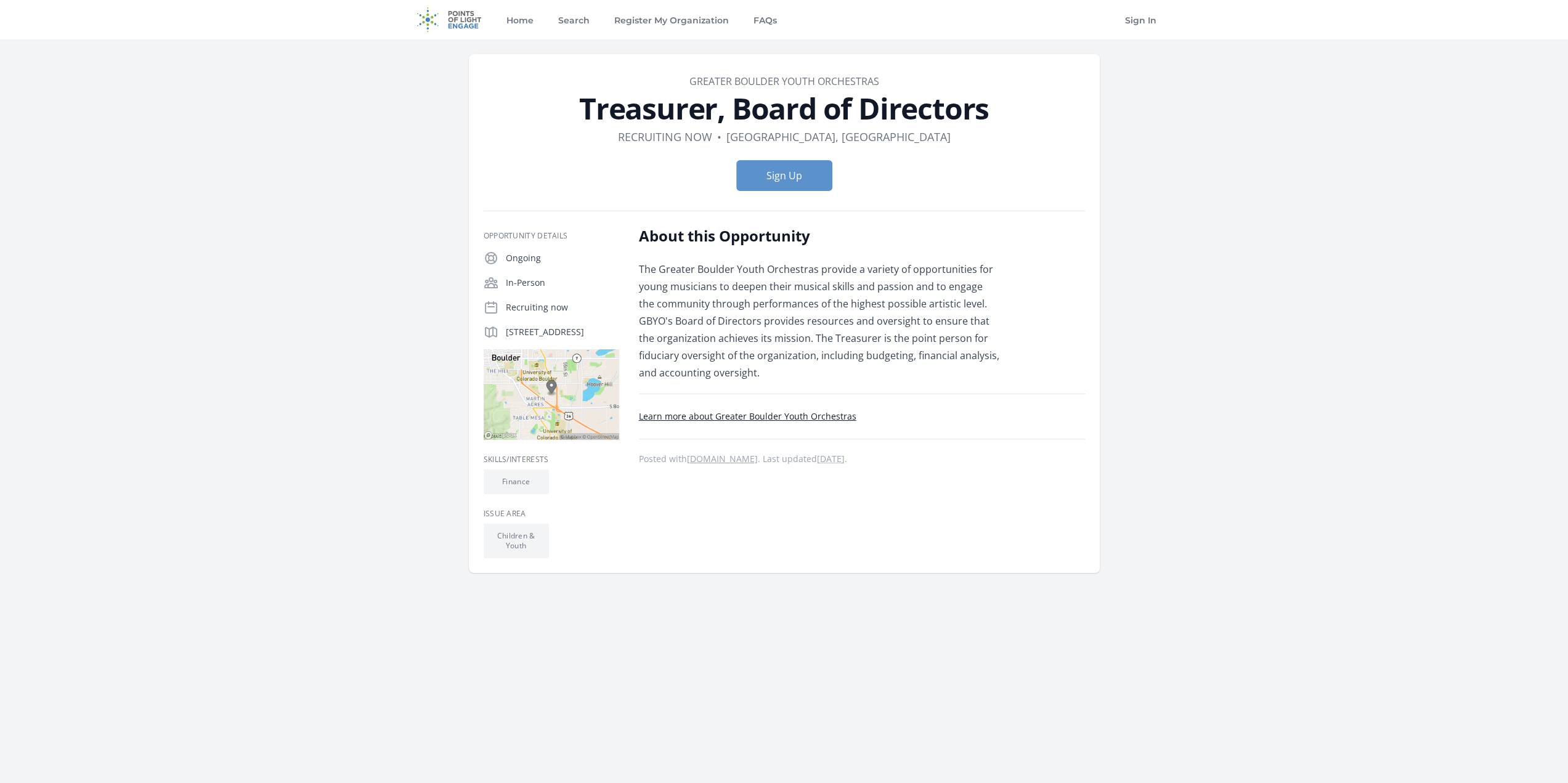
drag, startPoint x: 883, startPoint y: 78, endPoint x: 669, endPoint y: 72, distance: 214.1
click at [669, 72] on article "Organization Greater Boulder Youth Orchestras Treasurer, Board of Directors Dur…" at bounding box center [784, 313] width 631 height 518
copy link "Greater Boulder Youth Orchestras"
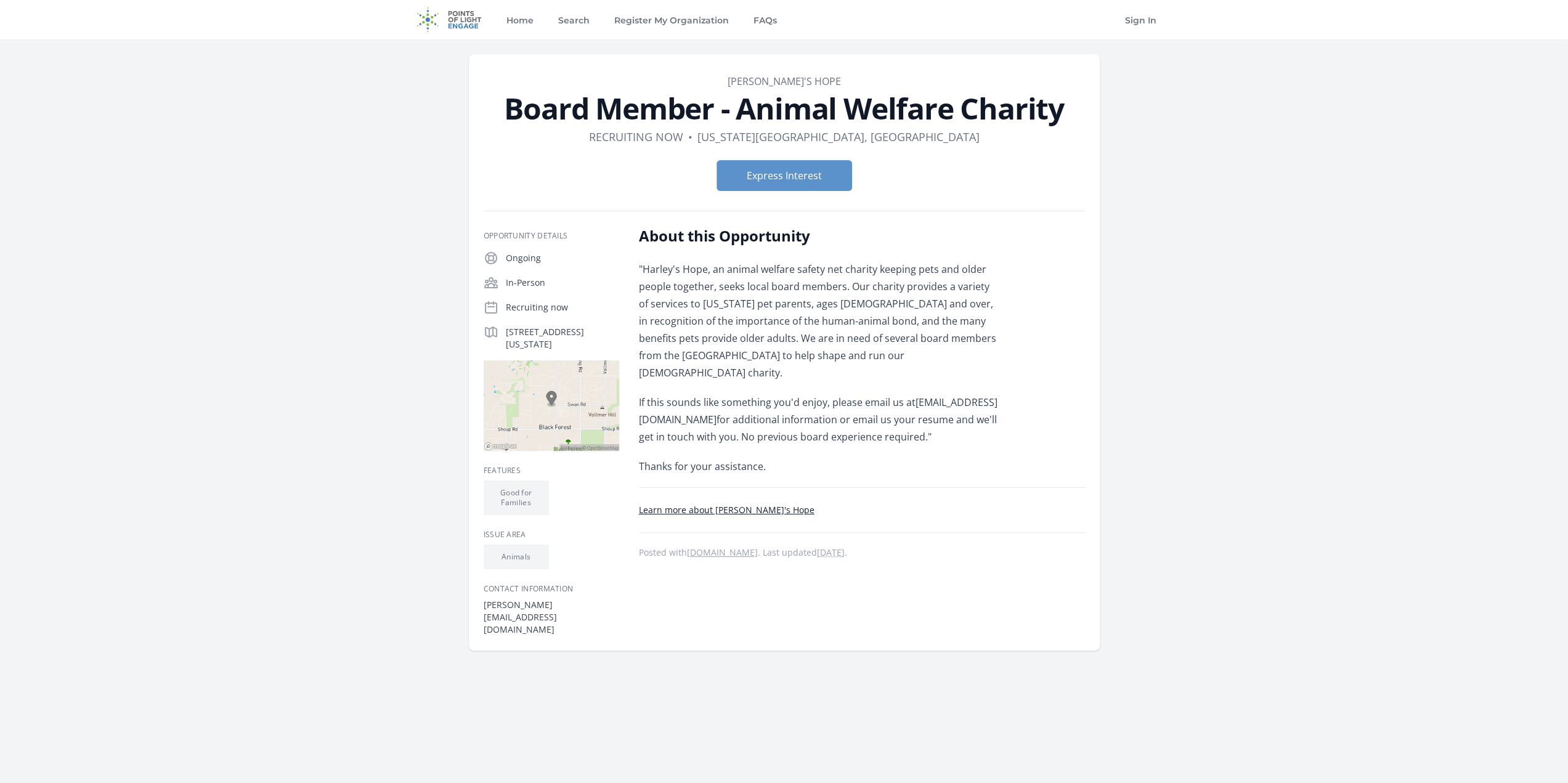
drag, startPoint x: 1076, startPoint y: 112, endPoint x: 465, endPoint y: 111, distance: 611.0
click at [465, 111] on div "Organization Harley's Hope Board Member - Animal Welfare Charity Duration Recru…" at bounding box center [784, 352] width 749 height 626
copy h1 "Board Member - Animal Welfare Charity"
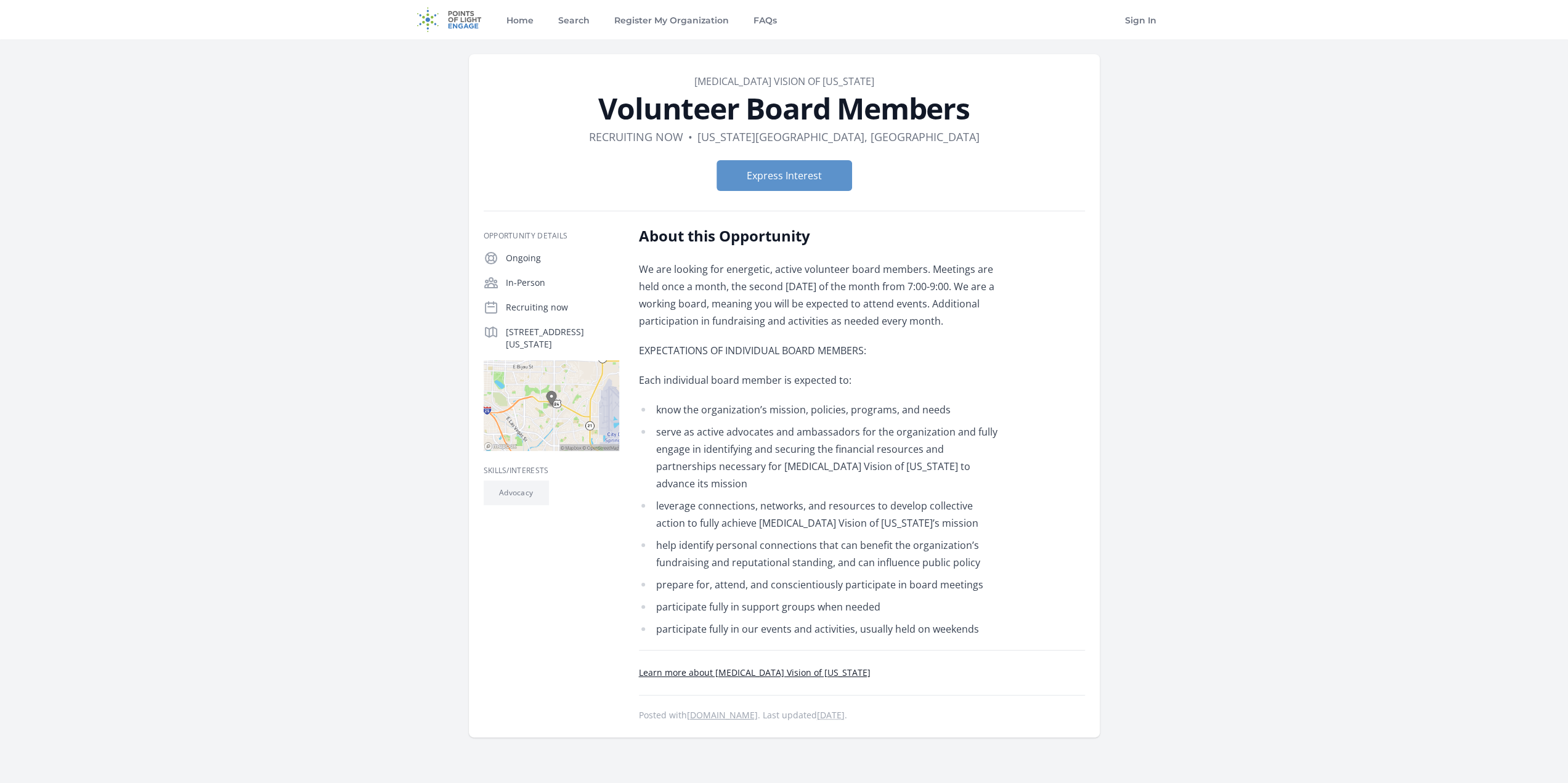
drag, startPoint x: 711, startPoint y: 77, endPoint x: 867, endPoint y: 63, distance: 156.6
click at [867, 63] on article "Organization Autism Vision of Colorado Volunteer Board Members Duration Recruit…" at bounding box center [784, 396] width 631 height 684
copy link "Autism Vision of Colorado"
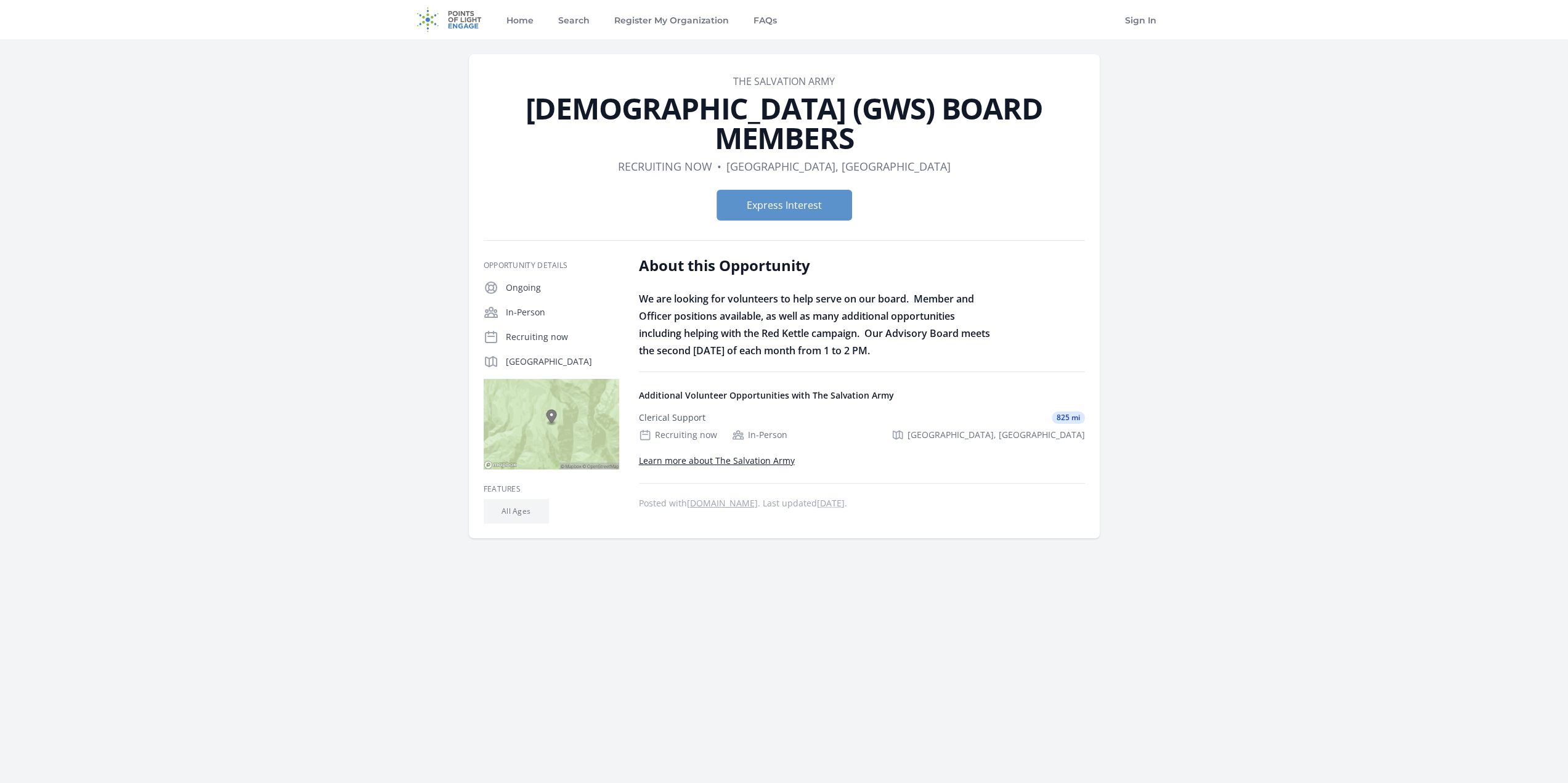
click at [581, 453] on img at bounding box center [551, 424] width 136 height 91
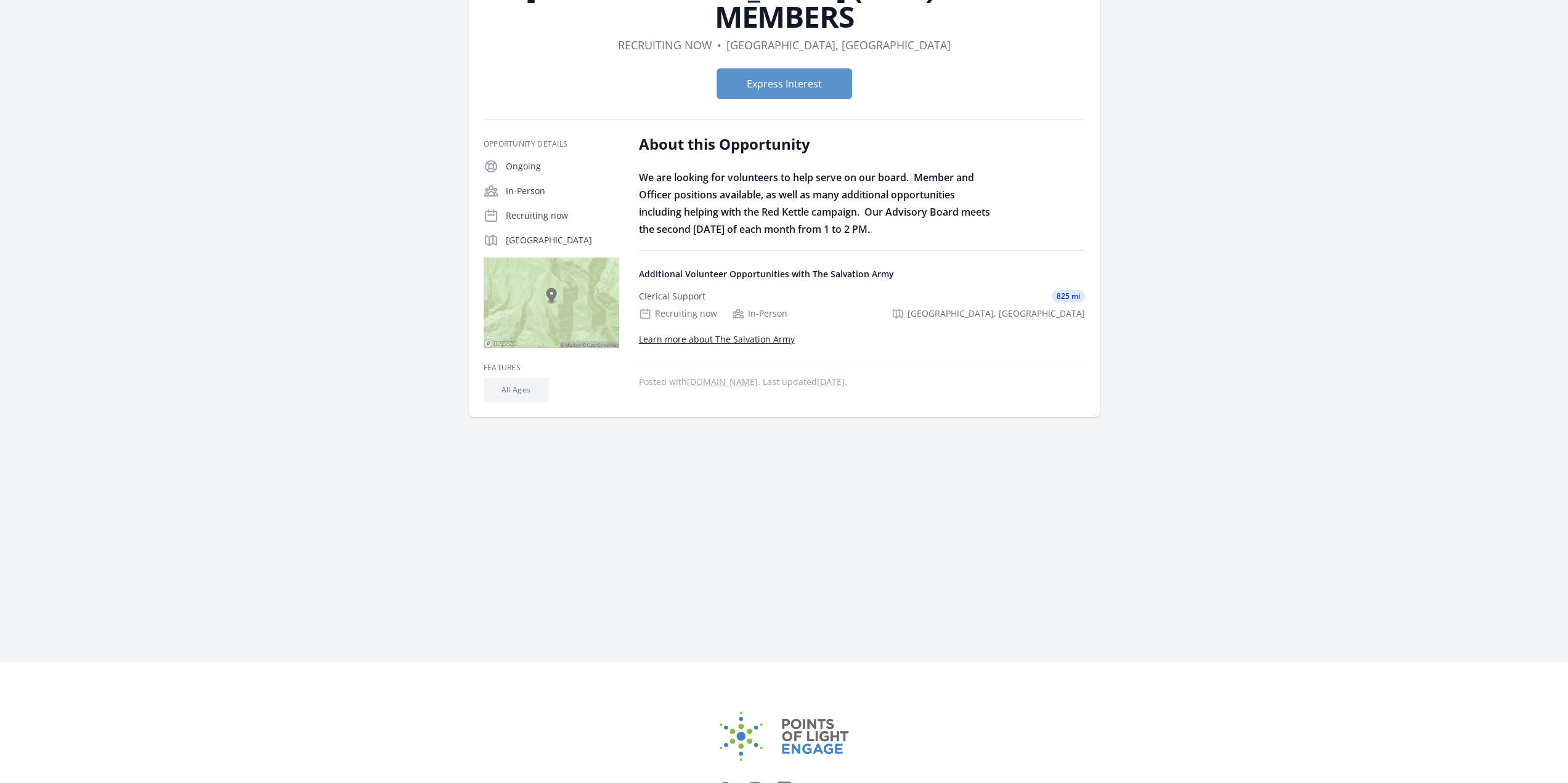
scroll to position [123, 0]
click at [484, 308] on img at bounding box center [551, 301] width 136 height 91
